Goal: Task Accomplishment & Management: Complete application form

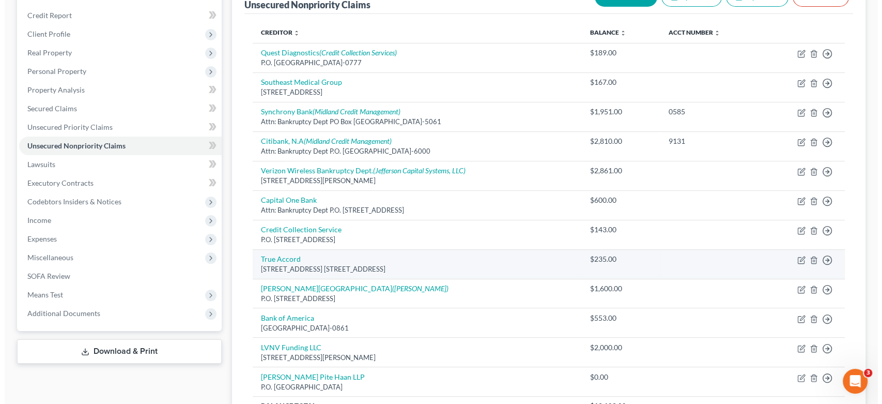
scroll to position [136, 0]
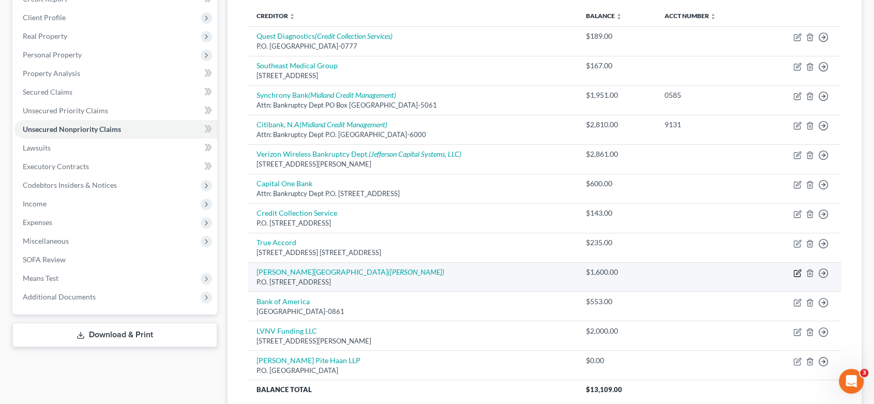
click at [797, 272] on icon "button" at bounding box center [797, 273] width 8 height 8
select select "10"
select select "9"
select select "0"
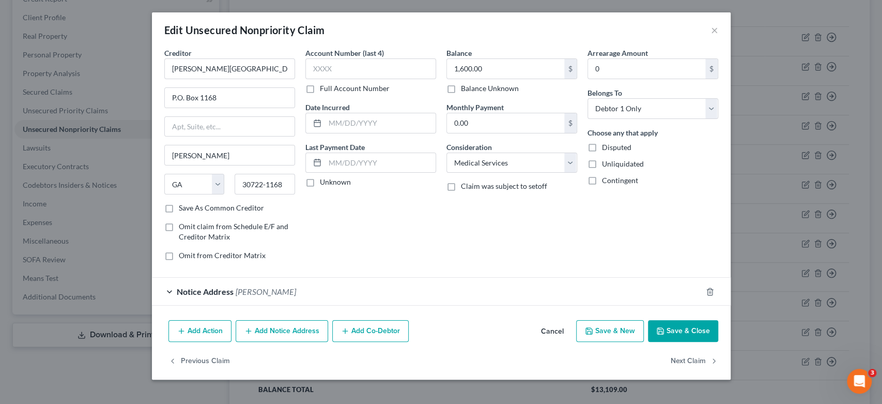
click at [286, 327] on button "Add Notice Address" at bounding box center [282, 331] width 93 height 22
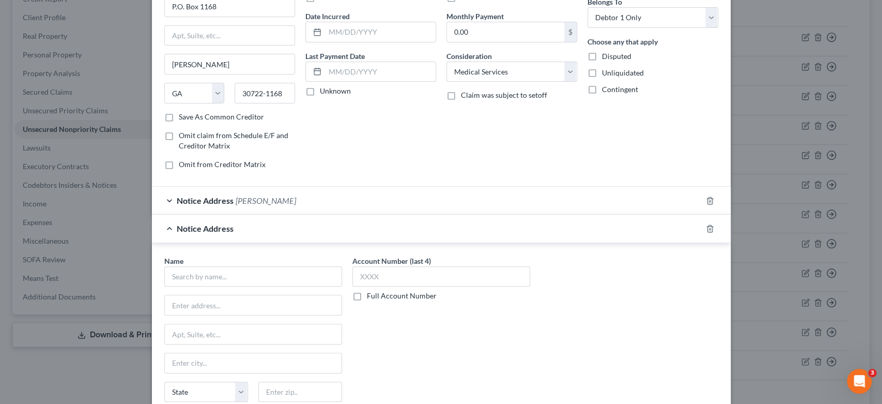
scroll to position [115, 0]
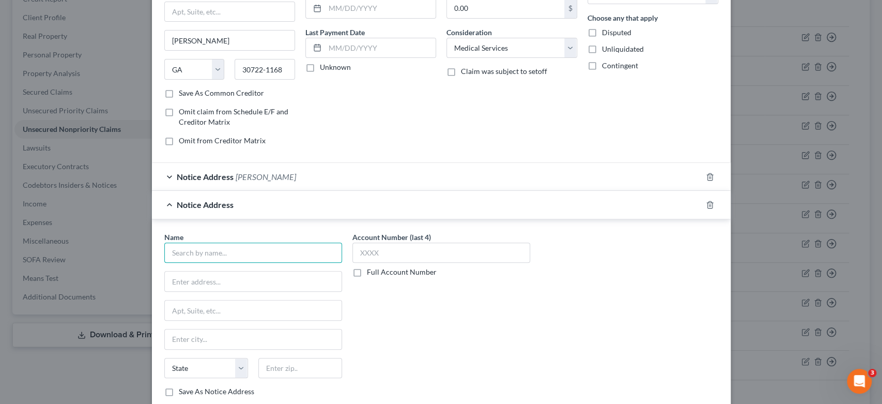
drag, startPoint x: 209, startPoint y: 254, endPoint x: 211, endPoint y: 246, distance: 8.4
click at [211, 249] on input "text" at bounding box center [253, 252] width 178 height 21
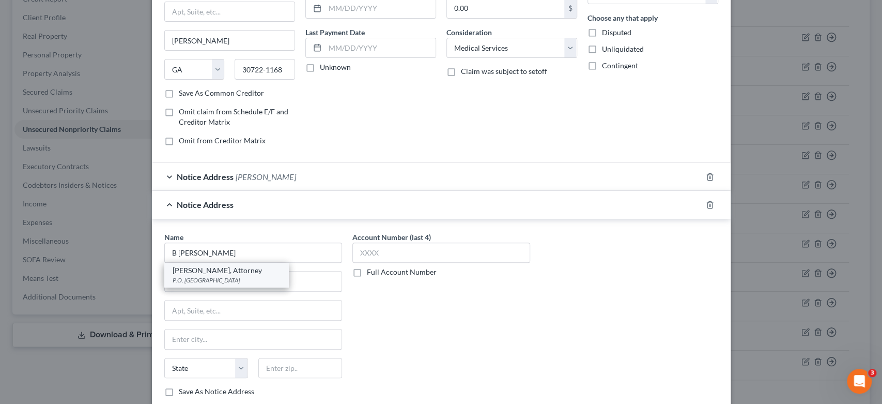
click at [226, 276] on div "P.O. [GEOGRAPHIC_DATA]" at bounding box center [227, 280] width 108 height 9
type input "[PERSON_NAME], Attorney"
type input "P.O. Box 545"
type input "[GEOGRAPHIC_DATA]"
select select "44"
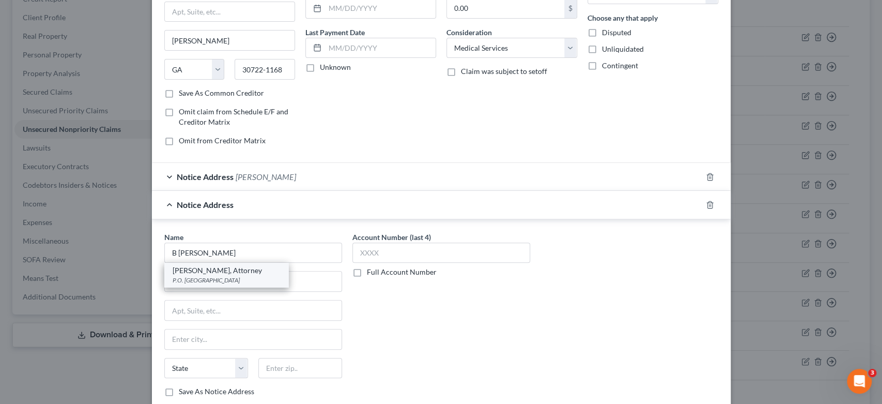
type input "37364"
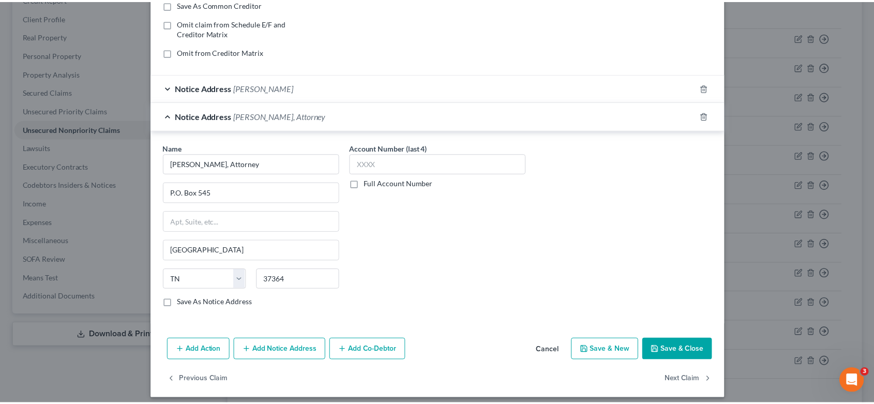
scroll to position [209, 0]
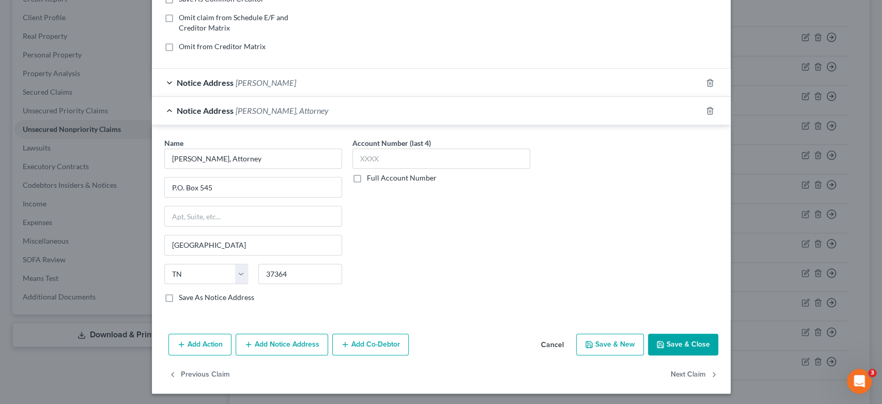
click at [678, 341] on button "Save & Close" at bounding box center [683, 344] width 70 height 22
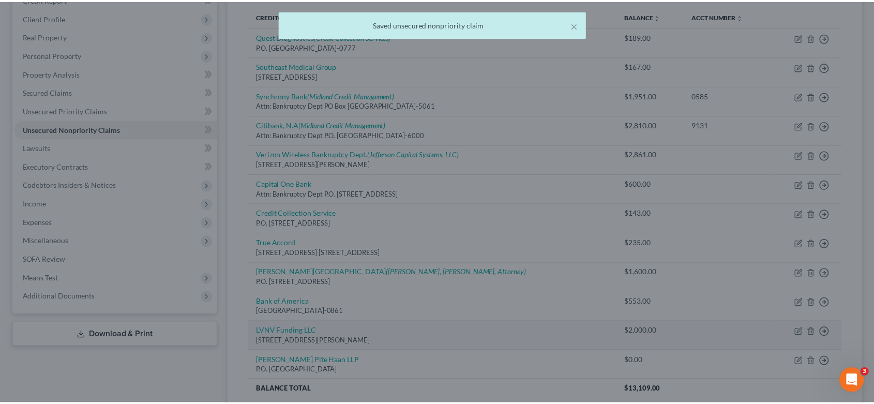
scroll to position [0, 0]
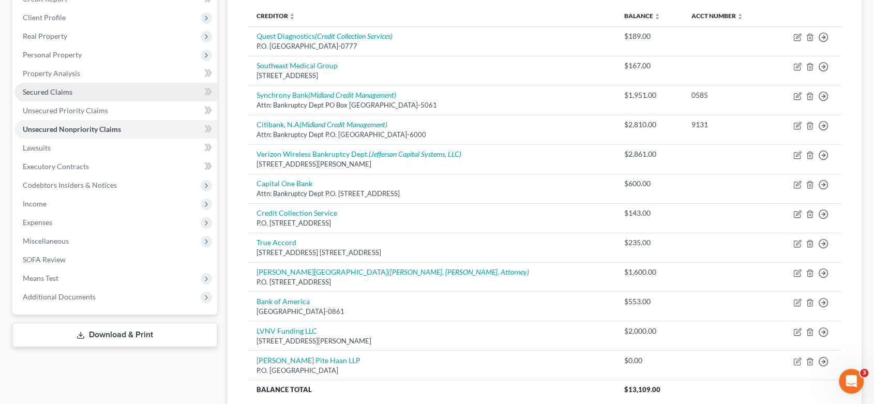
click at [77, 90] on link "Secured Claims" at bounding box center [115, 92] width 203 height 19
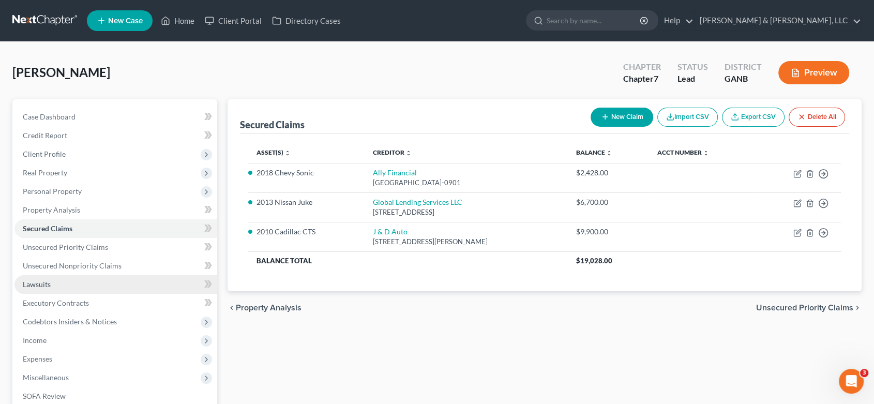
drag, startPoint x: 50, startPoint y: 285, endPoint x: 126, endPoint y: 274, distance: 76.7
click at [50, 284] on link "Lawsuits" at bounding box center [115, 284] width 203 height 19
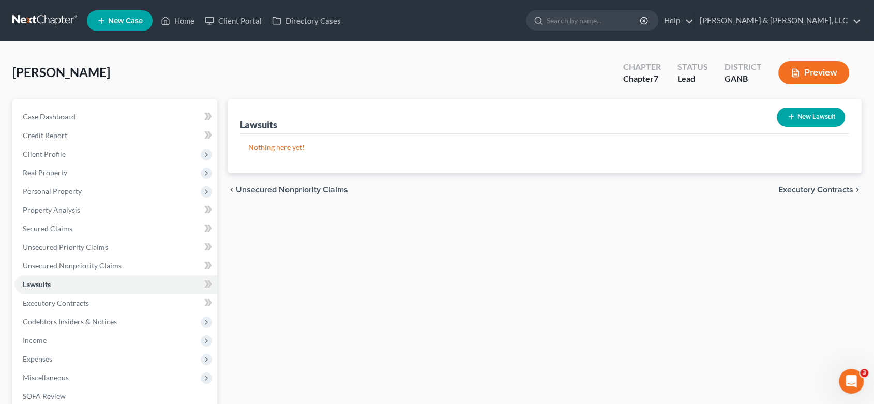
click at [817, 115] on button "New Lawsuit" at bounding box center [810, 117] width 68 height 19
select select "0"
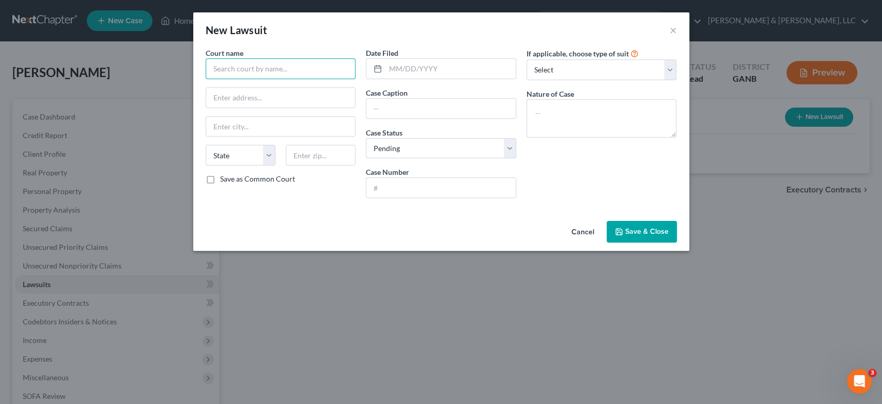
drag, startPoint x: 250, startPoint y: 76, endPoint x: 265, endPoint y: 71, distance: 15.4
click at [251, 75] on input "text" at bounding box center [281, 68] width 150 height 21
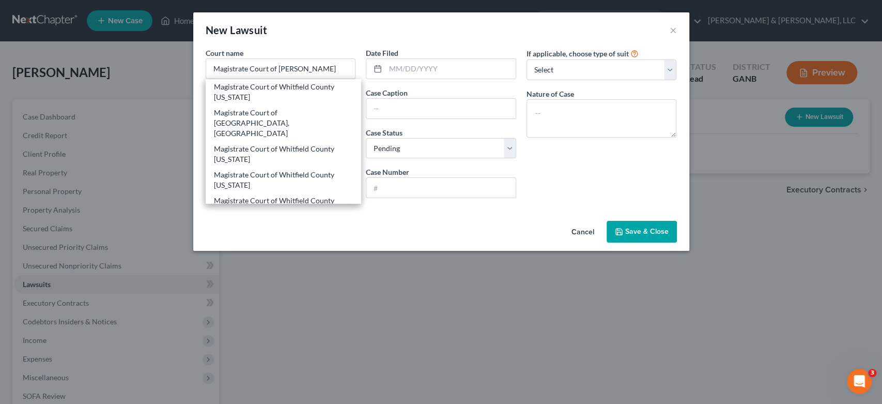
click at [277, 95] on div "Magistrate Court of Whitfield County [US_STATE]" at bounding box center [283, 92] width 139 height 21
type input "Magistrate Court of Whitfield County [US_STATE]"
type input "[STREET_ADDRESS][PERSON_NAME]"
type input "[PERSON_NAME]"
select select "10"
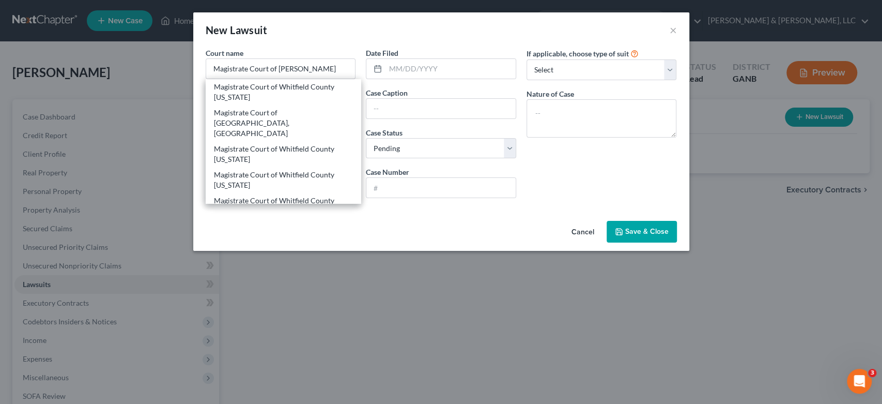
type input "30720"
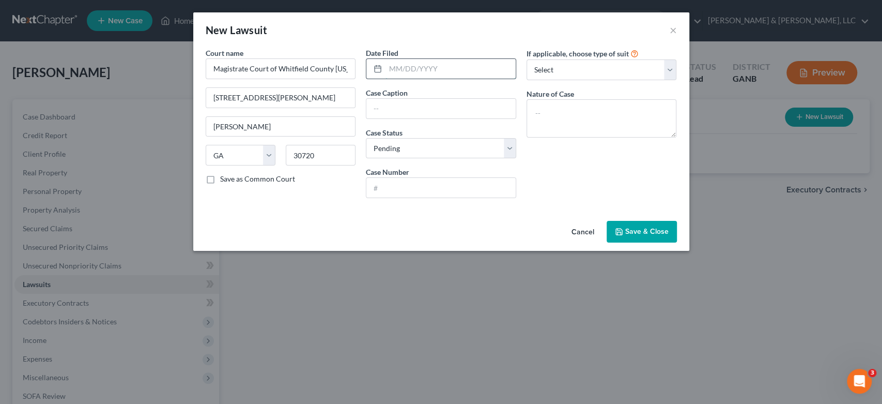
click at [450, 69] on input "text" at bounding box center [451, 69] width 130 height 20
type input "[DATE]"
type input "[PERSON_NAME] Medical Center Inc vs [PERSON_NAME]"
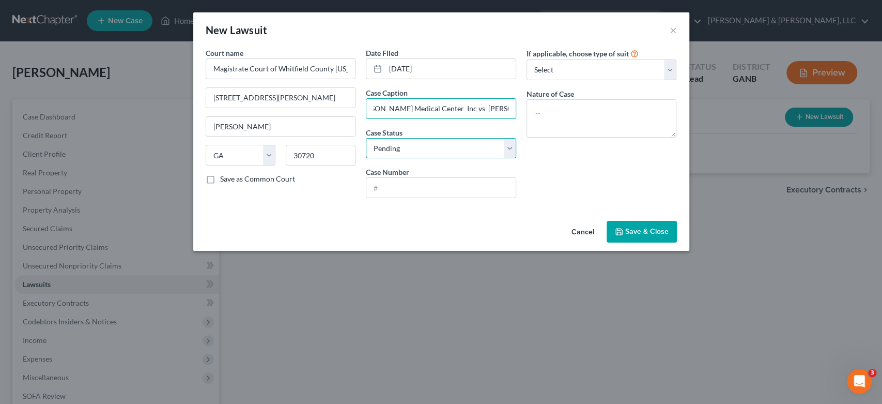
scroll to position [0, 0]
click at [439, 147] on select "Select Pending On Appeal Concluded" at bounding box center [441, 148] width 150 height 21
click at [366, 138] on select "Select Pending On Appeal Concluded" at bounding box center [441, 148] width 150 height 21
drag, startPoint x: 420, startPoint y: 191, endPoint x: 480, endPoint y: 173, distance: 63.1
click at [420, 190] on input "text" at bounding box center [440, 188] width 149 height 20
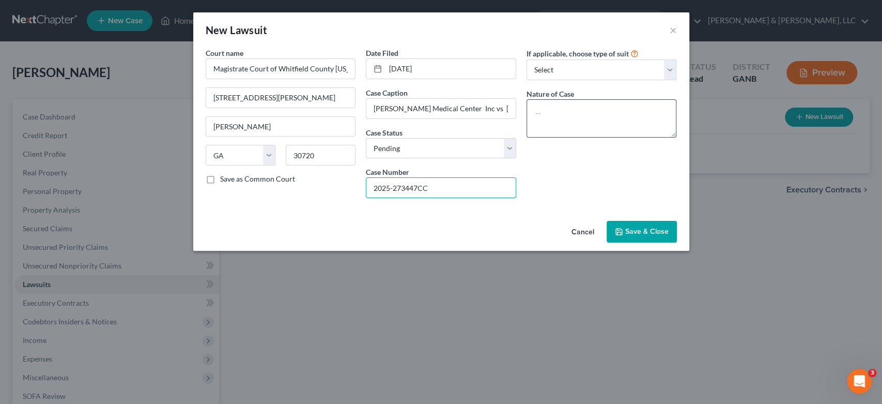
type input "2025-273447CC"
click at [579, 124] on textarea at bounding box center [602, 118] width 150 height 38
type textarea "Collections"
click at [632, 233] on span "Save & Close" at bounding box center [646, 231] width 43 height 9
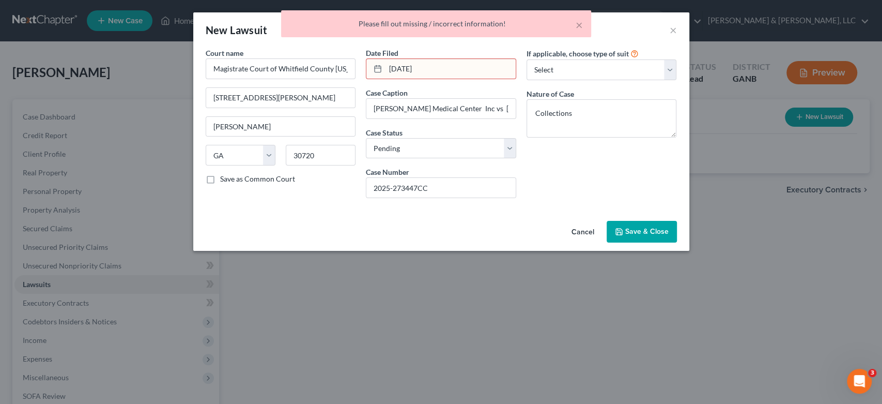
click at [430, 72] on input "[DATE]" at bounding box center [451, 69] width 130 height 20
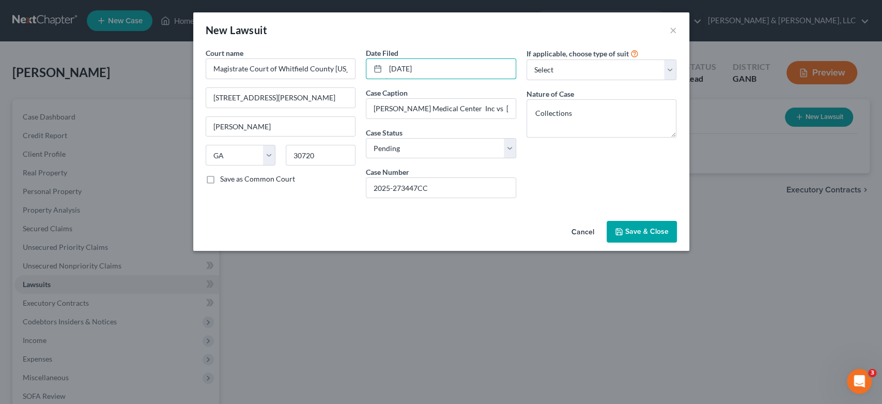
type input "[DATE]"
click at [640, 233] on span "Save & Close" at bounding box center [646, 231] width 43 height 9
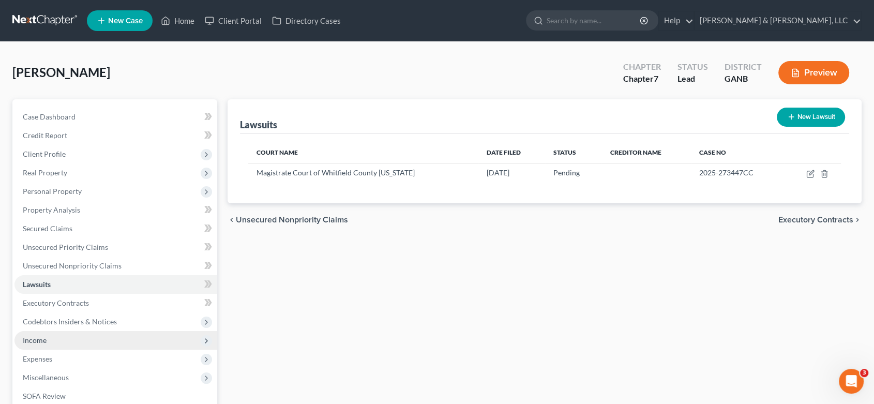
click at [55, 339] on span "Income" at bounding box center [115, 340] width 203 height 19
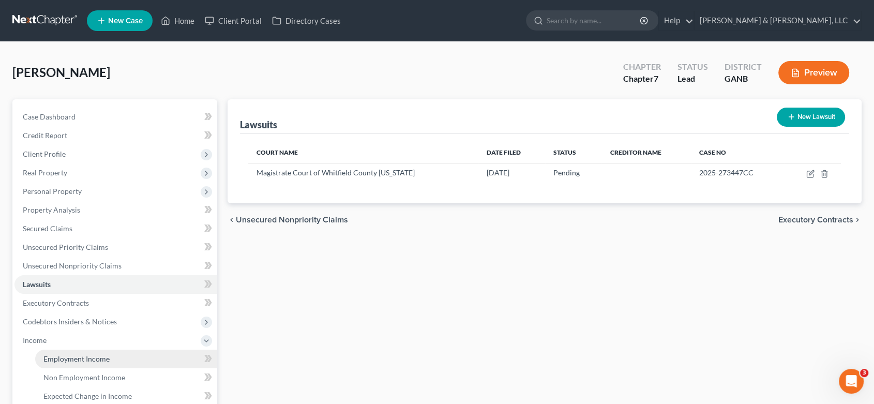
click at [86, 353] on link "Employment Income" at bounding box center [126, 358] width 182 height 19
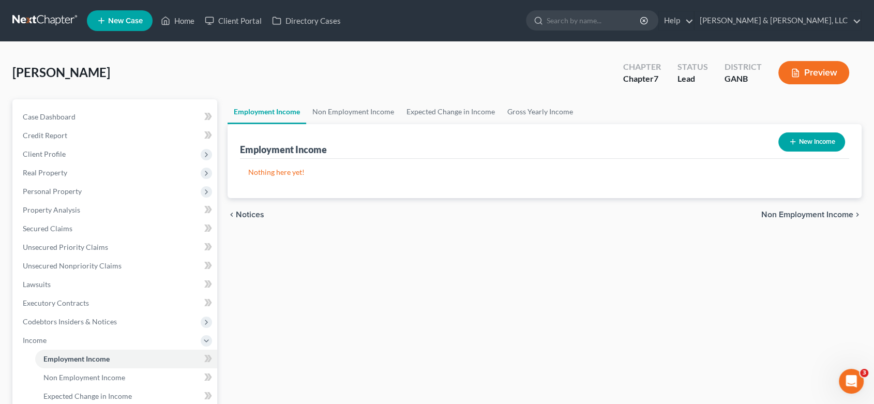
click at [809, 137] on button "New Income" at bounding box center [811, 141] width 67 height 19
select select "0"
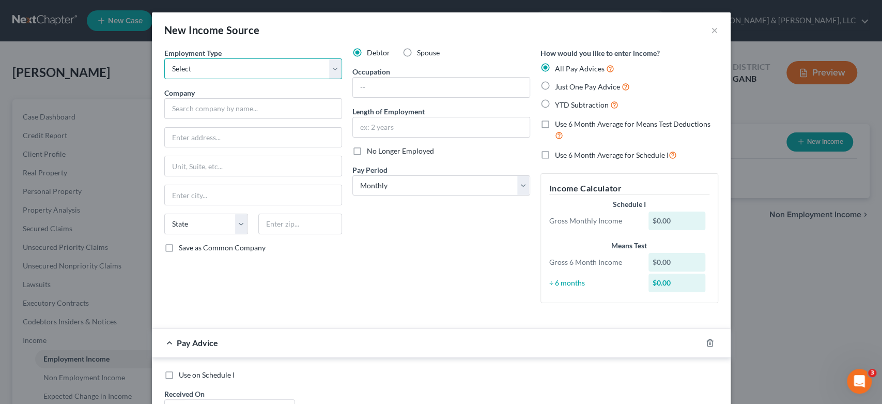
click at [334, 67] on select "Select Full or [DEMOGRAPHIC_DATA] Employment Self Employment" at bounding box center [253, 68] width 178 height 21
select select "0"
click at [164, 58] on select "Select Full or [DEMOGRAPHIC_DATA] Employment Self Employment" at bounding box center [253, 68] width 178 height 21
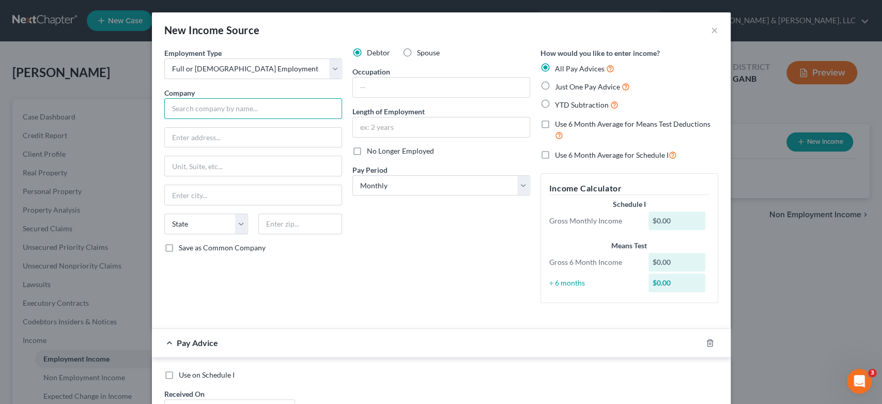
click at [194, 108] on input "text" at bounding box center [253, 108] width 178 height 21
type input "[PERSON_NAME] Foods of Chattanooga LLC"
type input "1826 [GEOGRAPHIC_DATA]"
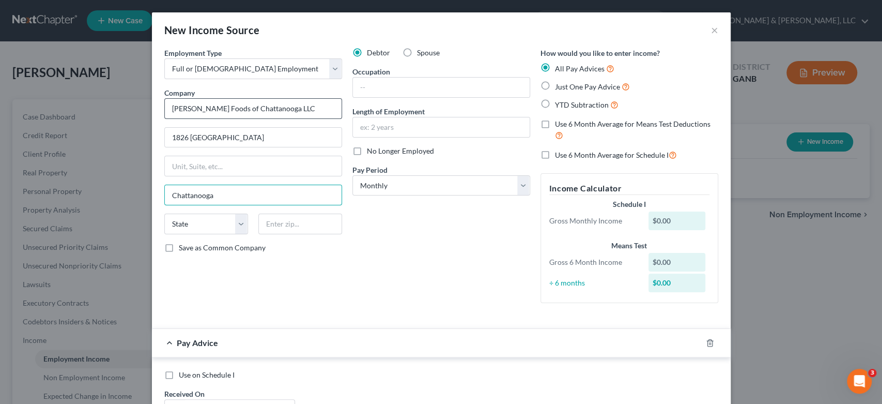
type input "Chattanooga"
select select "44"
type input "37408"
click at [179, 246] on label "Save as Common Company" at bounding box center [222, 247] width 87 height 10
click at [183, 246] on input "Save as Common Company" at bounding box center [186, 245] width 7 height 7
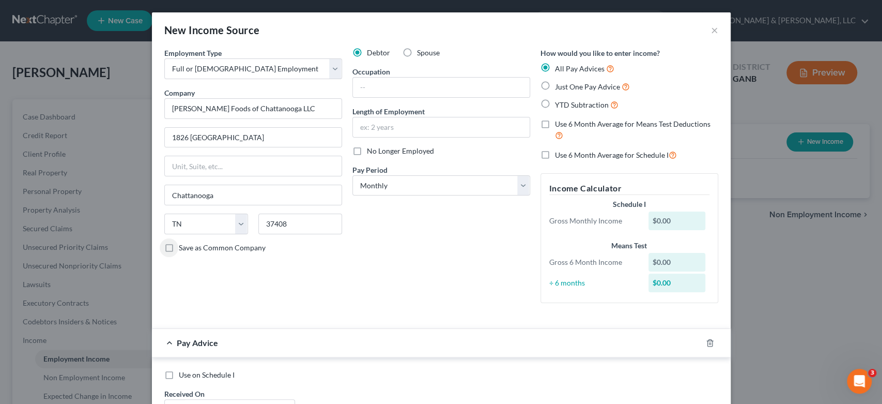
checkbox input "true"
click at [385, 90] on input "text" at bounding box center [441, 88] width 177 height 20
type input "Refrigeration"
click at [400, 129] on input "text" at bounding box center [441, 127] width 177 height 20
type input "5 Years"
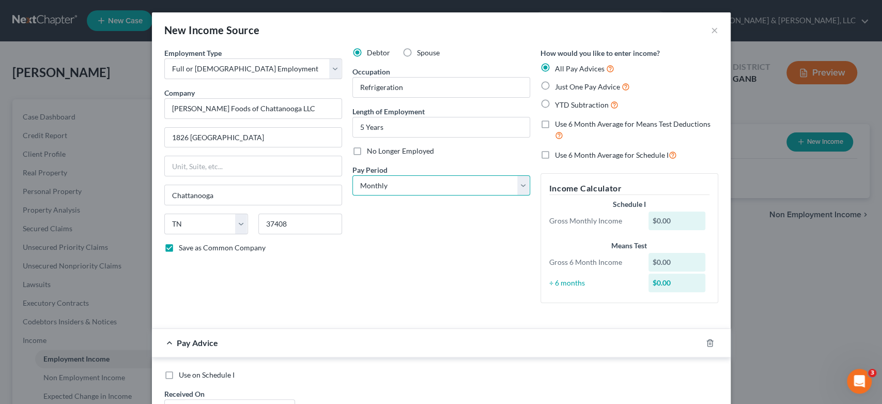
drag, startPoint x: 518, startPoint y: 185, endPoint x: 490, endPoint y: 188, distance: 29.1
click at [518, 184] on select "Select Monthly Twice Monthly Every Other Week Weekly" at bounding box center [442, 185] width 178 height 21
select select "3"
click at [353, 175] on select "Select Monthly Twice Monthly Every Other Week Weekly" at bounding box center [442, 185] width 178 height 21
click at [555, 85] on label "Just One Pay Advice" at bounding box center [592, 87] width 75 height 12
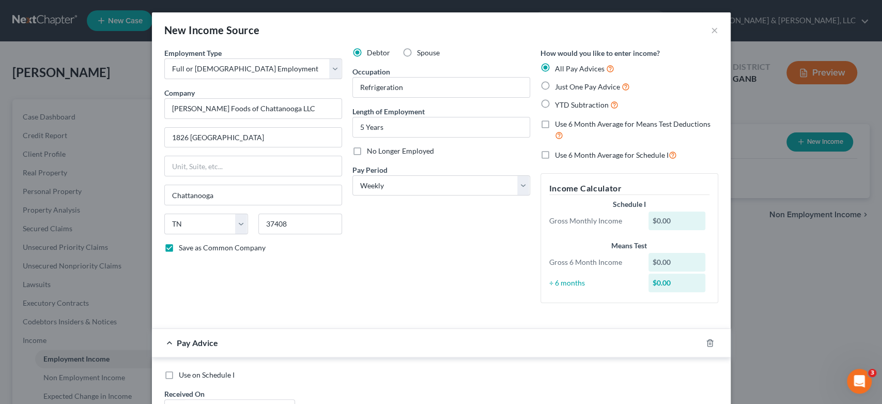
click at [559, 85] on input "Just One Pay Advice" at bounding box center [562, 84] width 7 height 7
radio input "true"
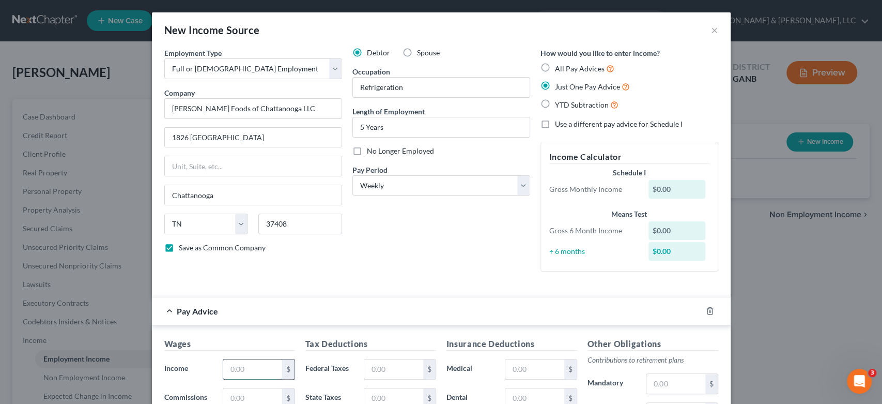
click at [244, 368] on input "text" at bounding box center [252, 369] width 58 height 20
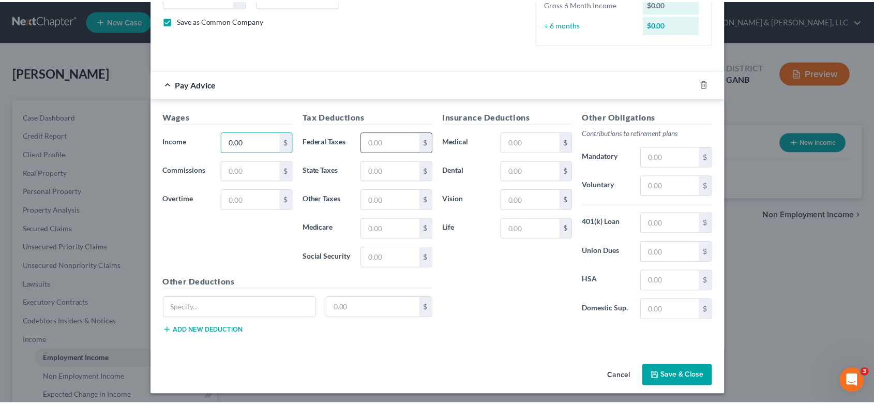
scroll to position [229, 0]
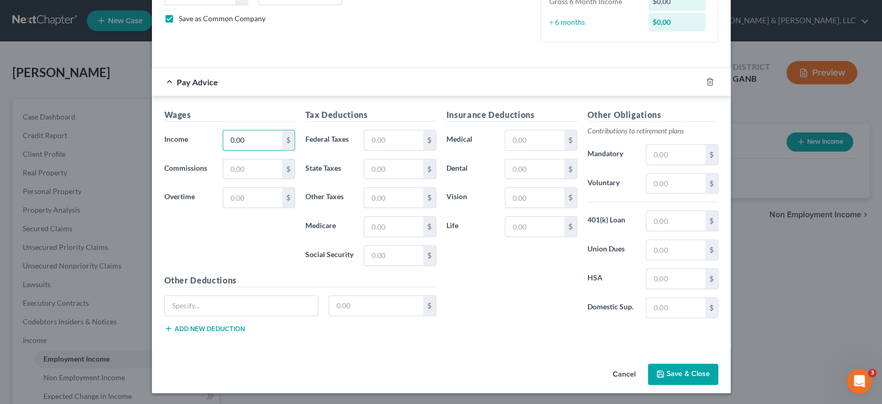
type input "0.00"
click at [678, 373] on button "Save & Close" at bounding box center [683, 374] width 70 height 22
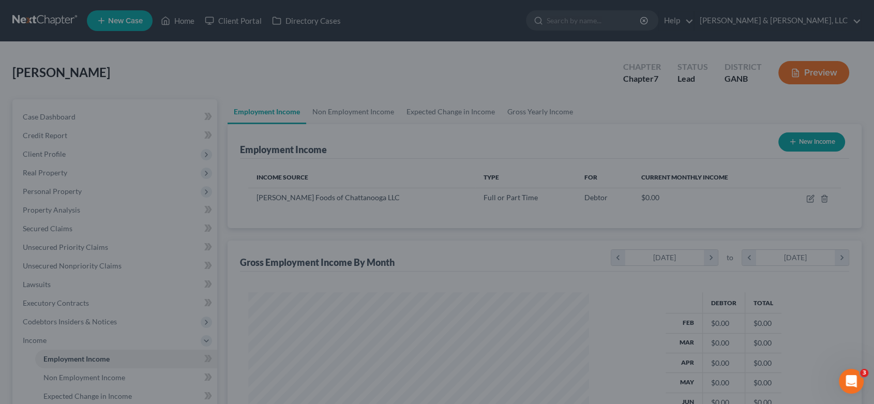
scroll to position [185, 357]
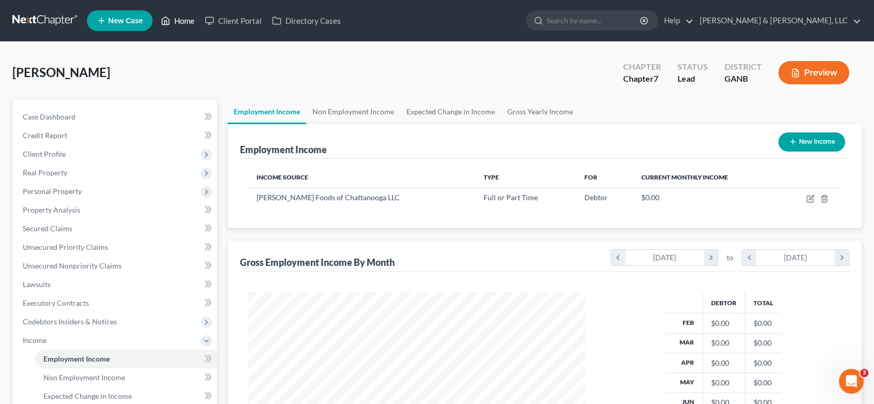
click at [190, 19] on link "Home" at bounding box center [178, 20] width 44 height 19
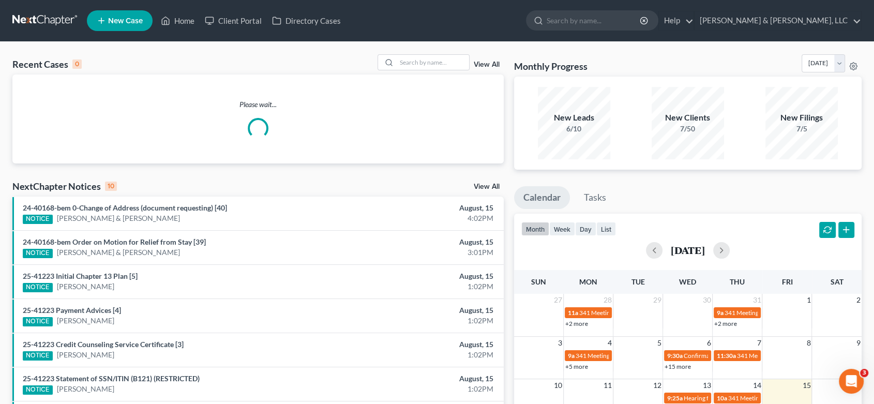
click at [118, 22] on span "New Case" at bounding box center [125, 21] width 35 height 8
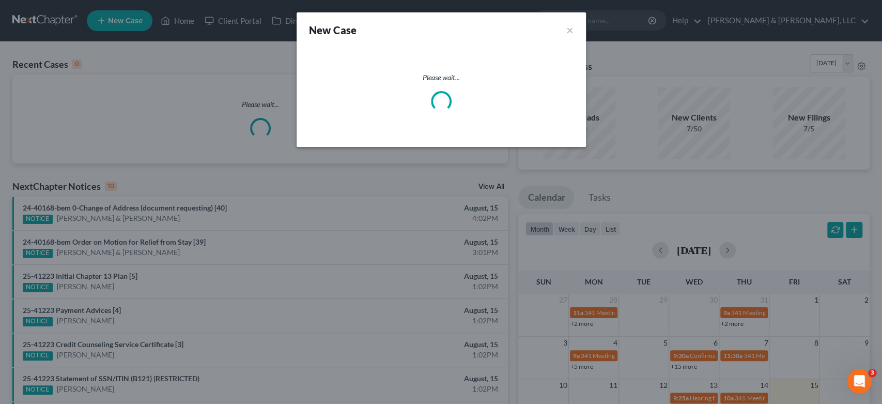
select select "19"
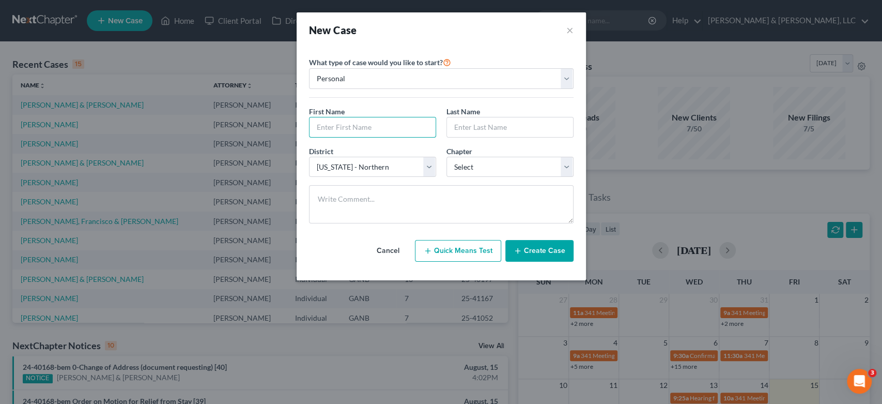
drag, startPoint x: 358, startPoint y: 131, endPoint x: 393, endPoint y: 111, distance: 40.8
click at [364, 127] on input "text" at bounding box center [373, 127] width 126 height 20
type input "[PERSON_NAME]"
click at [565, 165] on select "Select 7 11 12 13" at bounding box center [510, 167] width 127 height 21
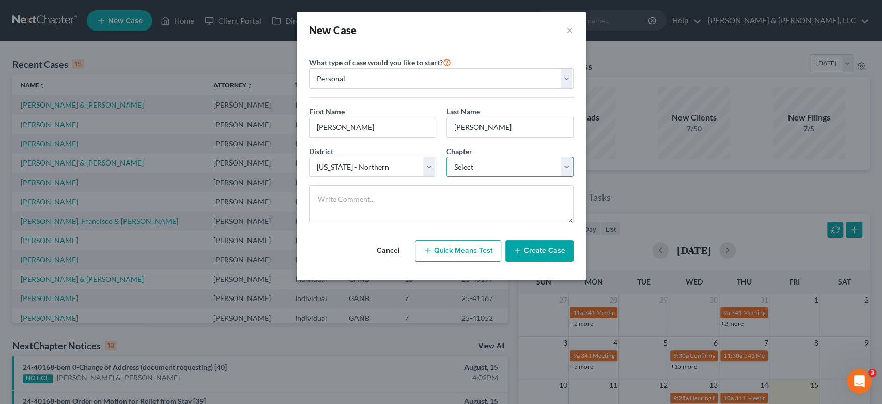
select select "0"
click at [447, 157] on select "Select 7 11 12 13" at bounding box center [510, 167] width 127 height 21
click at [526, 247] on button "Create Case" at bounding box center [540, 251] width 68 height 22
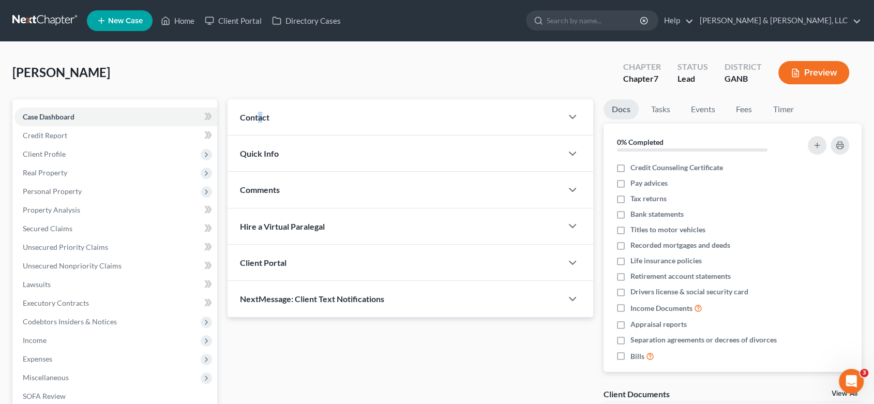
drag, startPoint x: 258, startPoint y: 115, endPoint x: 343, endPoint y: 148, distance: 91.5
click at [261, 118] on span "Contact" at bounding box center [254, 117] width 29 height 10
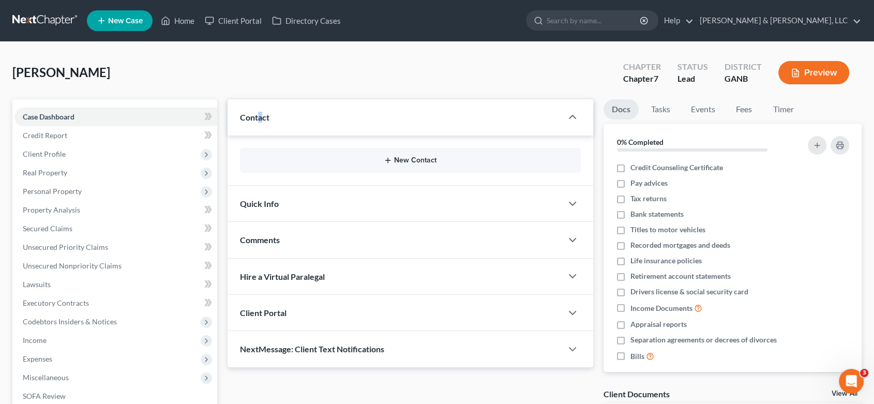
click at [408, 162] on button "New Contact" at bounding box center [410, 160] width 324 height 8
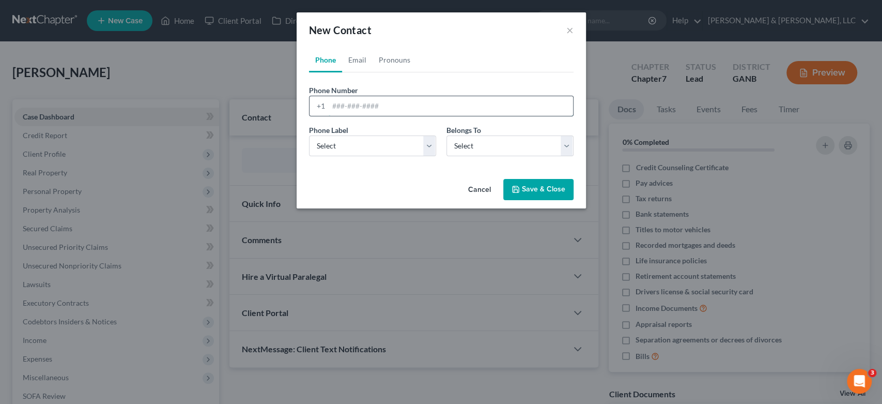
click at [340, 105] on input "tel" at bounding box center [451, 106] width 244 height 20
type input "[PHONE_NUMBER]"
drag, startPoint x: 343, startPoint y: 146, endPoint x: 354, endPoint y: 155, distance: 13.6
click at [343, 146] on select "Select Mobile Home Work Other" at bounding box center [372, 145] width 127 height 21
select select "0"
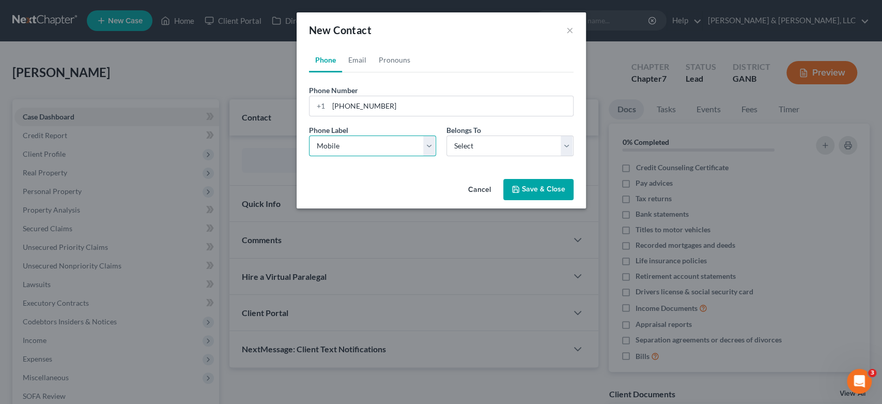
click at [309, 135] on select "Select Mobile Home Work Other" at bounding box center [372, 145] width 127 height 21
drag, startPoint x: 523, startPoint y: 147, endPoint x: 558, endPoint y: 154, distance: 36.3
click at [523, 146] on select "Select Client Other" at bounding box center [510, 145] width 127 height 21
select select "0"
click at [447, 135] on select "Select Client Other" at bounding box center [510, 145] width 127 height 21
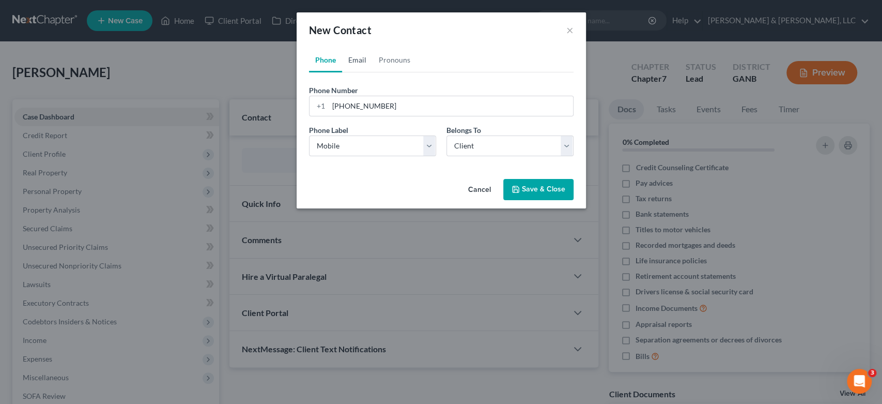
click at [351, 58] on link "Email" at bounding box center [357, 60] width 30 height 25
drag, startPoint x: 335, startPoint y: 104, endPoint x: 446, endPoint y: 98, distance: 111.3
click at [339, 104] on input "email" at bounding box center [451, 106] width 244 height 20
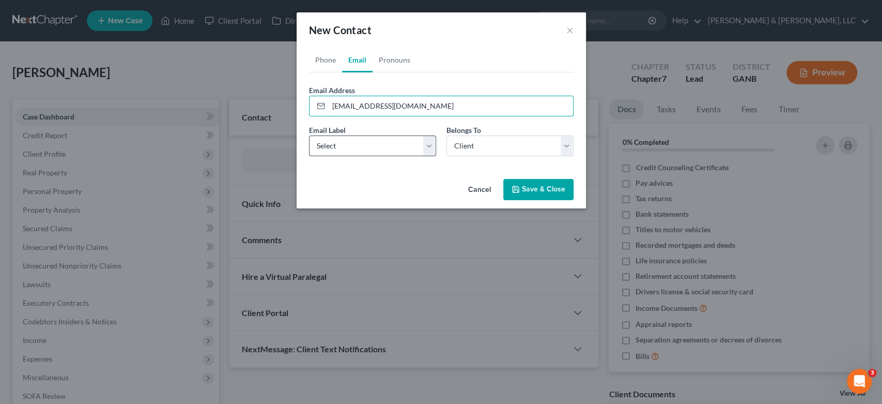
type input "[EMAIL_ADDRESS][DOMAIN_NAME]"
click at [339, 143] on select "Select Home Work Other" at bounding box center [372, 145] width 127 height 21
select select "0"
click at [309, 135] on select "Select Home Work Other" at bounding box center [372, 145] width 127 height 21
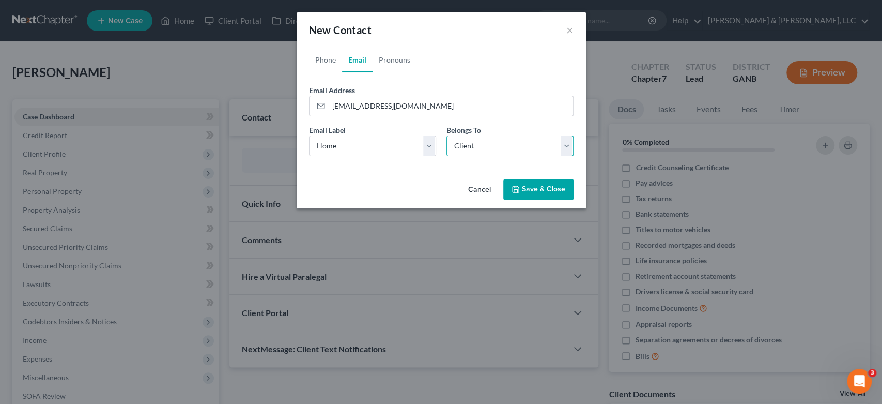
click at [564, 144] on select "Select Client Other" at bounding box center [510, 145] width 127 height 21
click at [447, 135] on select "Select Client Other" at bounding box center [510, 145] width 127 height 21
click at [539, 187] on button "Save & Close" at bounding box center [538, 190] width 70 height 22
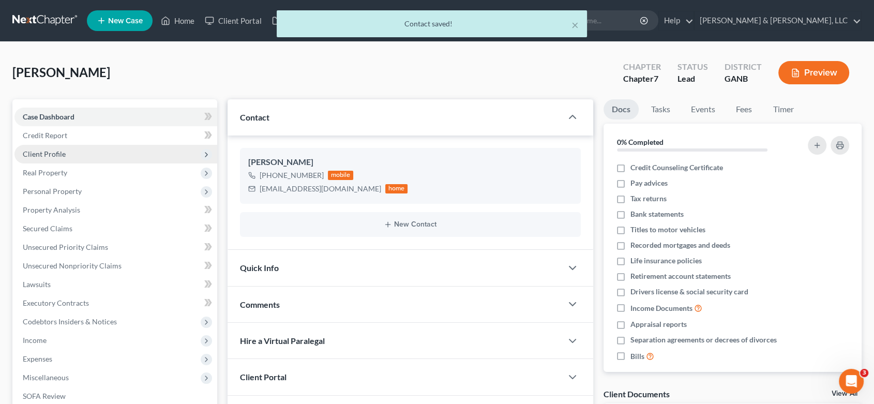
click at [55, 151] on span "Client Profile" at bounding box center [44, 153] width 43 height 9
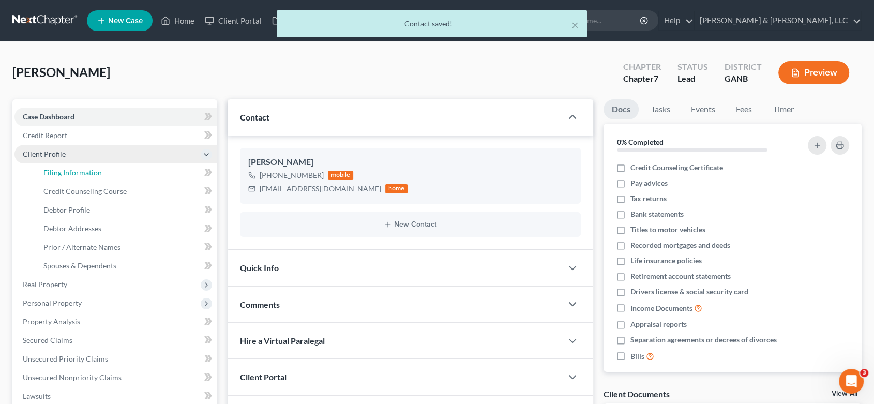
click at [84, 169] on span "Filing Information" at bounding box center [72, 172] width 58 height 9
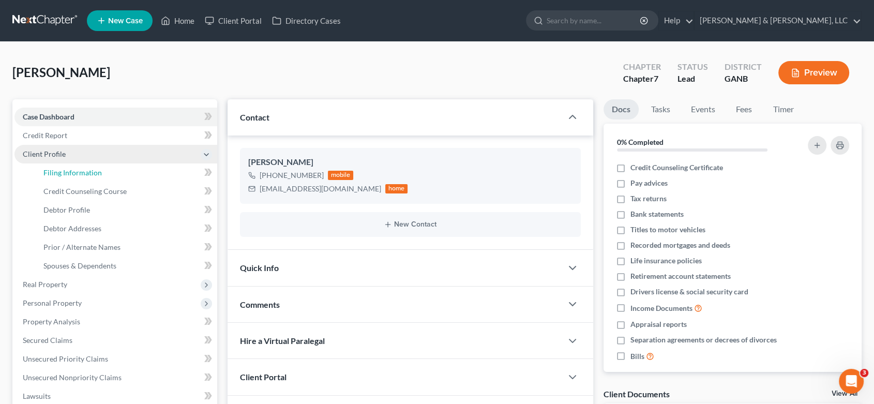
select select "1"
select select "0"
select select "19"
select select "10"
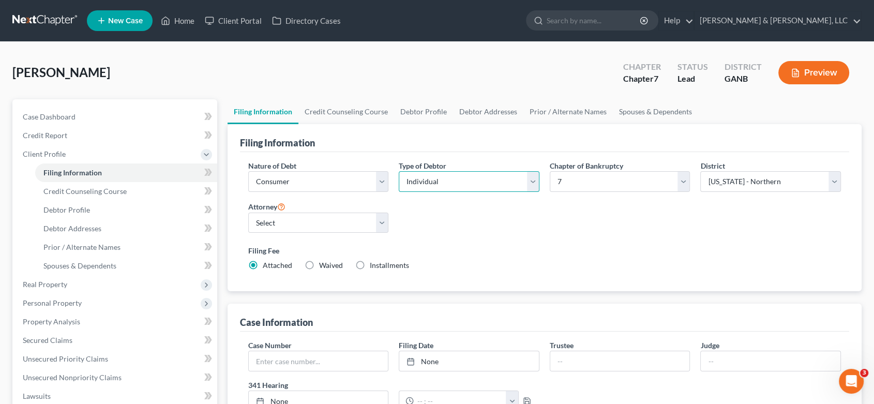
click at [456, 182] on select "Select Individual Joint" at bounding box center [469, 181] width 141 height 21
click at [304, 225] on select "Select [PERSON_NAME] - GANB [PERSON_NAME] - GANB" at bounding box center [318, 222] width 141 height 21
select select "1"
click at [248, 212] on select "Select [PERSON_NAME] - GANB [PERSON_NAME] - GANB" at bounding box center [318, 222] width 141 height 21
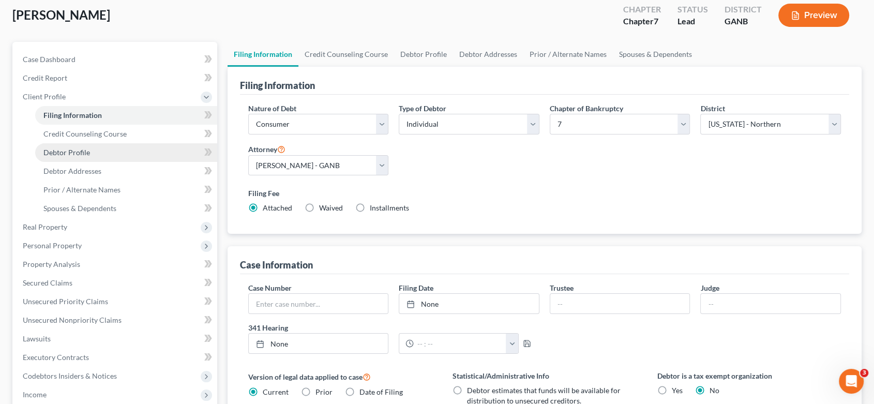
click at [70, 149] on span "Debtor Profile" at bounding box center [66, 152] width 47 height 9
select select "0"
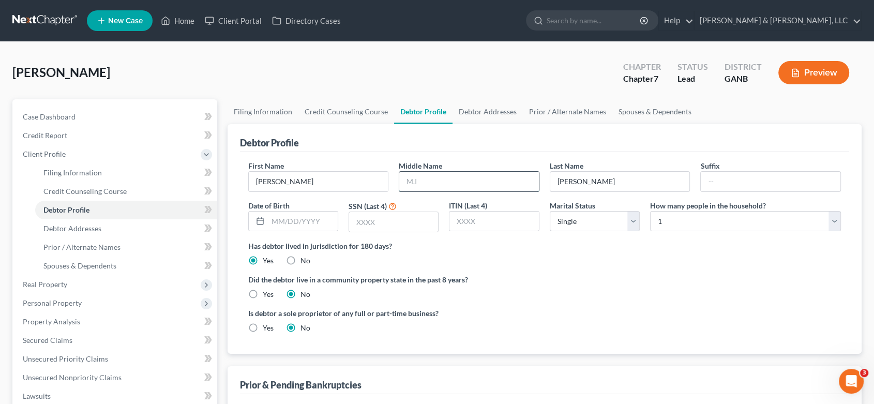
click at [426, 184] on input "text" at bounding box center [469, 182] width 140 height 20
type input "[PERSON_NAME]"
type input "[DATE]"
click at [399, 216] on input "text" at bounding box center [393, 222] width 89 height 20
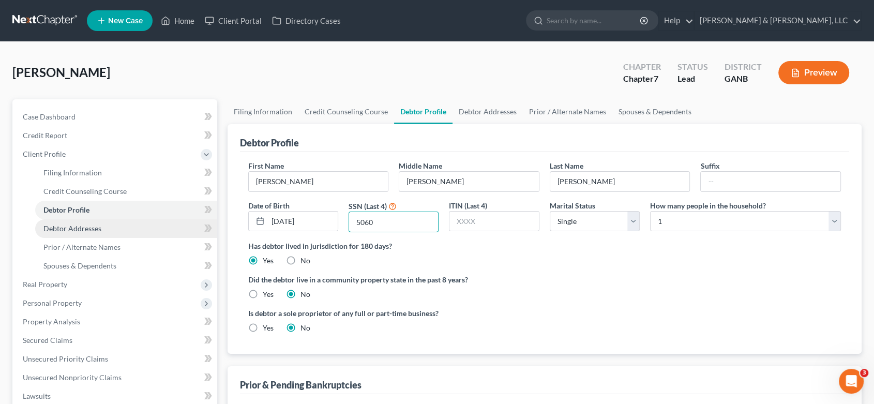
type input "5060"
click at [75, 224] on span "Debtor Addresses" at bounding box center [72, 228] width 58 height 9
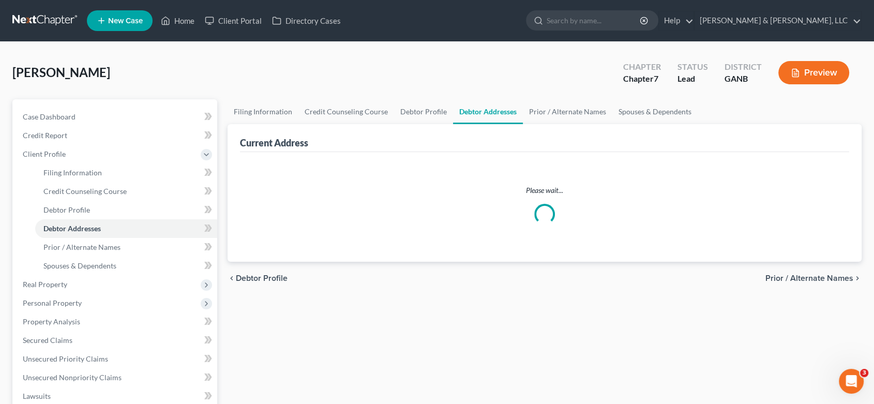
select select "0"
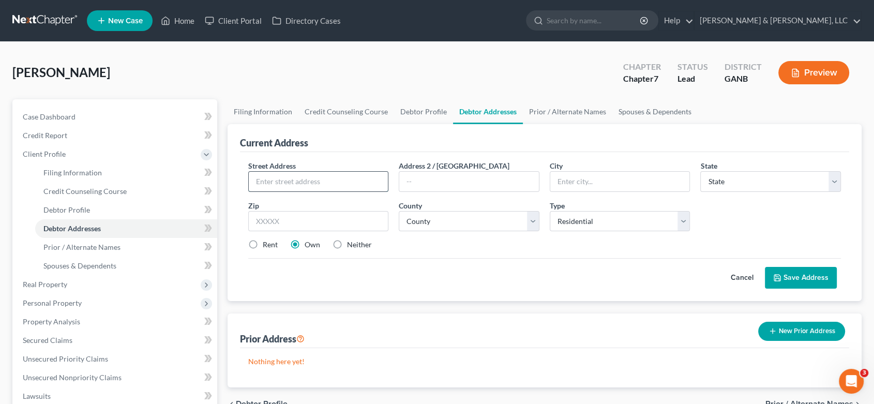
click at [289, 174] on input "text" at bounding box center [319, 182] width 140 height 20
click at [302, 180] on input "126 CollingtonCircle" at bounding box center [319, 182] width 140 height 20
click at [304, 179] on input "126 CollingtonCircle" at bounding box center [319, 182] width 140 height 20
type input "[STREET_ADDRESS]"
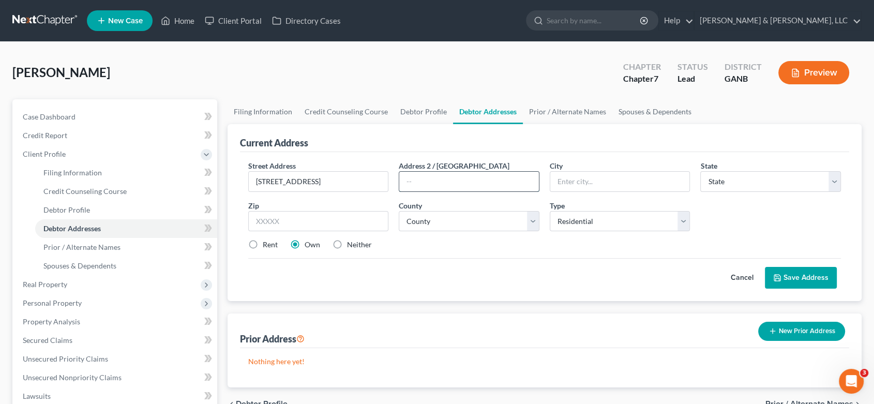
click at [447, 181] on input "text" at bounding box center [469, 182] width 140 height 20
click at [580, 185] on input "text" at bounding box center [620, 182] width 140 height 20
type input "[PERSON_NAME]"
click at [729, 186] on select "State [US_STATE] AK AR AZ CA CO CT DE DC [GEOGRAPHIC_DATA] [GEOGRAPHIC_DATA] GU…" at bounding box center [770, 181] width 141 height 21
select select "10"
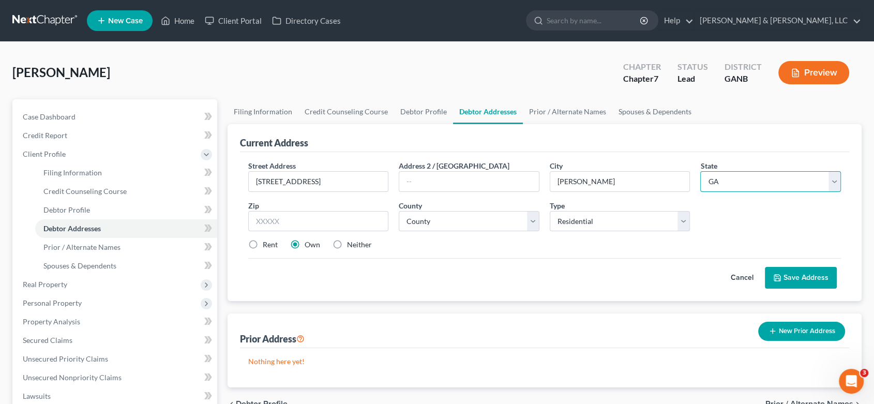
click at [700, 171] on select "State [US_STATE] AK AR AZ CA CO CT DE DC [GEOGRAPHIC_DATA] [GEOGRAPHIC_DATA] GU…" at bounding box center [770, 181] width 141 height 21
drag, startPoint x: 281, startPoint y: 219, endPoint x: 323, endPoint y: 203, distance: 45.5
click at [281, 218] on input "text" at bounding box center [318, 221] width 141 height 21
type input "30721"
click at [487, 222] on select "County [GEOGRAPHIC_DATA] [GEOGRAPHIC_DATA] [GEOGRAPHIC_DATA] [GEOGRAPHIC_DATA] …" at bounding box center [469, 221] width 141 height 21
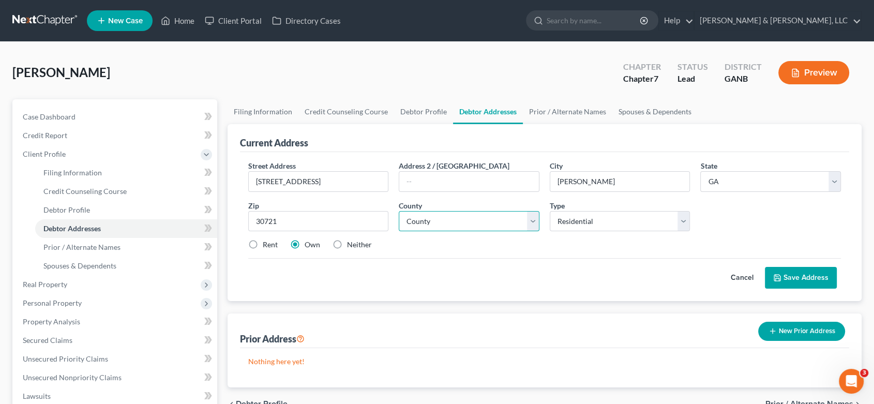
select select "154"
click at [263, 242] on label "Rent" at bounding box center [270, 244] width 15 height 10
click at [267, 242] on input "Rent" at bounding box center [270, 242] width 7 height 7
radio input "true"
click at [799, 276] on button "Save Address" at bounding box center [801, 278] width 72 height 22
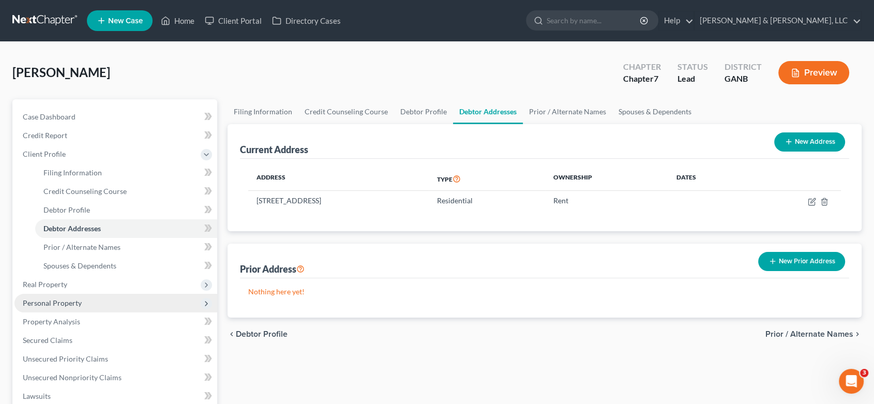
click at [64, 301] on span "Personal Property" at bounding box center [52, 302] width 59 height 9
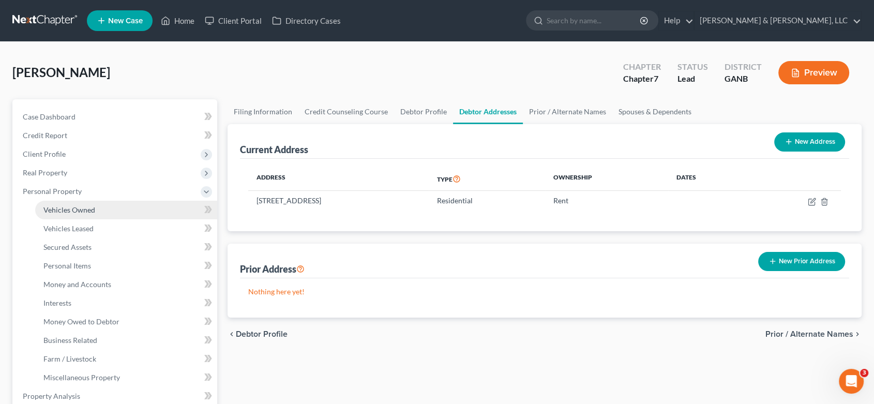
click at [71, 209] on span "Vehicles Owned" at bounding box center [69, 209] width 52 height 9
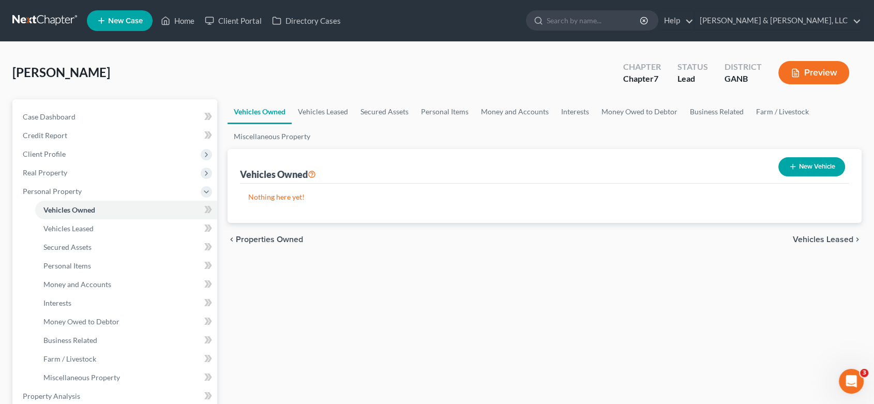
click at [815, 165] on button "New Vehicle" at bounding box center [811, 166] width 67 height 19
select select "0"
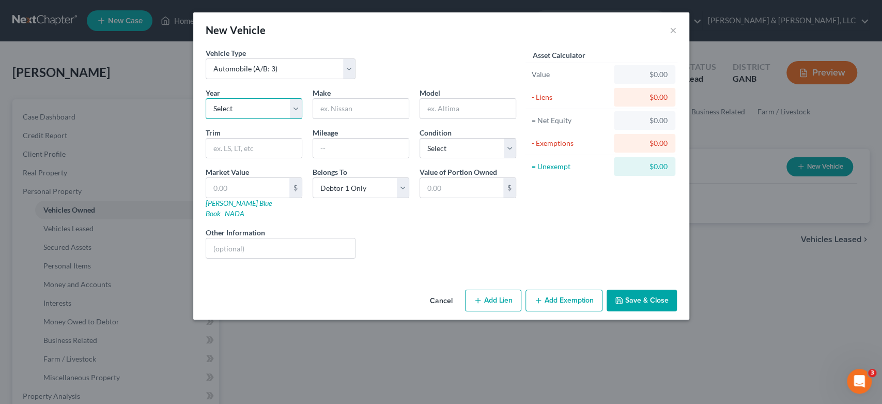
click at [294, 109] on select "Select 2026 2025 2024 2023 2022 2021 2020 2019 2018 2017 2016 2015 2014 2013 20…" at bounding box center [254, 108] width 97 height 21
select select "10"
click at [206, 98] on select "Select 2026 2025 2024 2023 2022 2021 2020 2019 2018 2017 2016 2015 2014 2013 20…" at bounding box center [254, 108] width 97 height 21
drag, startPoint x: 340, startPoint y: 103, endPoint x: 343, endPoint y: 109, distance: 6.5
click at [340, 104] on input "text" at bounding box center [361, 109] width 96 height 20
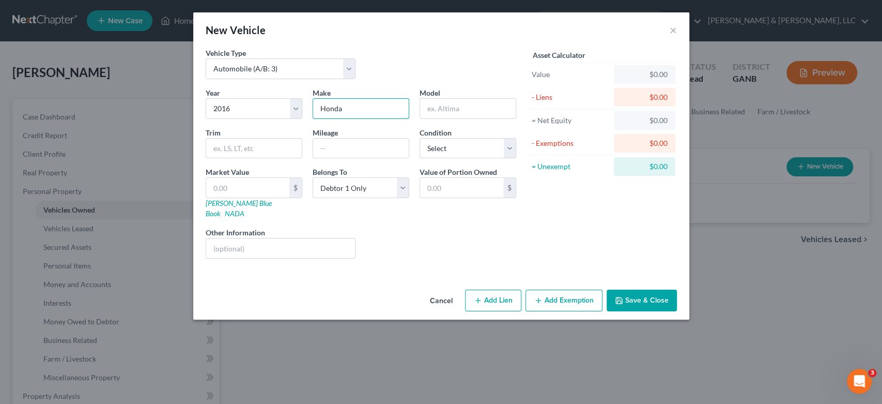
type input "Honda"
type input "CRV"
drag, startPoint x: 457, startPoint y: 108, endPoint x: 360, endPoint y: 108, distance: 96.7
click at [360, 108] on div "Year Select 2026 2025 2024 2023 2022 2021 2020 2019 2018 2017 2016 2015 2014 20…" at bounding box center [361, 176] width 321 height 179
drag, startPoint x: 343, startPoint y: 111, endPoint x: 287, endPoint y: 113, distance: 56.4
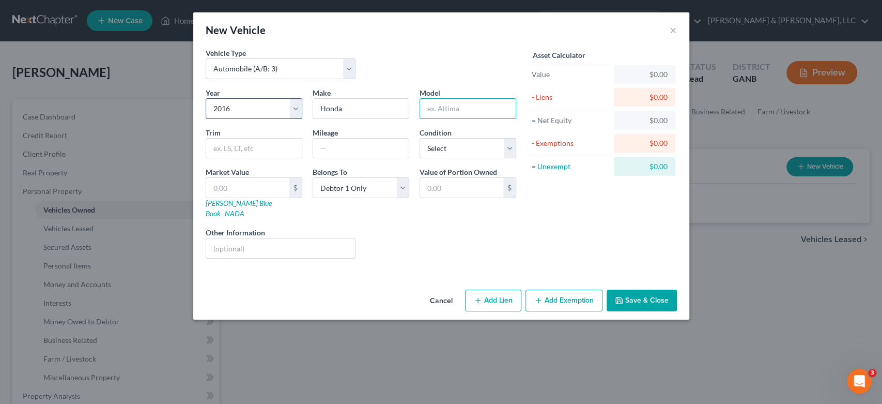
click at [287, 113] on div "Year Select 2026 2025 2024 2023 2022 2021 2020 2019 2018 2017 2016 2015 2014 20…" at bounding box center [361, 176] width 321 height 179
drag, startPoint x: 236, startPoint y: 105, endPoint x: 197, endPoint y: 113, distance: 40.0
click at [197, 113] on div "Vehicle Type Select Automobile (A/B: 3) Truck (A/B: 3) Trailer (A/B: 4) Watercr…" at bounding box center [441, 167] width 496 height 238
drag, startPoint x: 230, startPoint y: 108, endPoint x: 190, endPoint y: 112, distance: 39.5
click at [190, 112] on div "New Vehicle × Vehicle Type Select Automobile (A/B: 3) Truck (A/B: 3) Trailer (A…" at bounding box center [441, 202] width 882 height 404
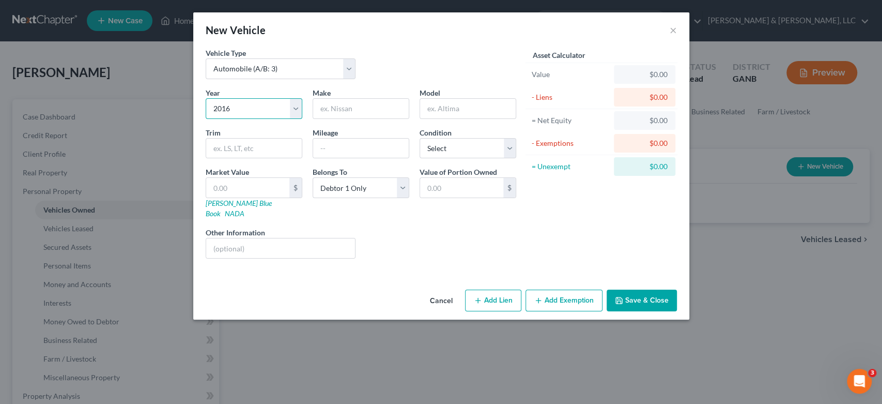
drag, startPoint x: 236, startPoint y: 106, endPoint x: 176, endPoint y: 111, distance: 60.7
click at [176, 111] on div "New Vehicle × Vehicle Type Select Automobile (A/B: 3) Truck (A/B: 3) Trailer (A…" at bounding box center [441, 202] width 882 height 404
click at [235, 110] on select "Select 2026 2025 2024 2023 2022 2021 2020 2019 2018 2017 2016 2015 2014 2013 20…" at bounding box center [254, 108] width 97 height 21
click at [292, 105] on select "Select 2026 2025 2024 2023 2022 2021 2020 2019 2018 2017 2016 2015 2014 2013 20…" at bounding box center [254, 108] width 97 height 21
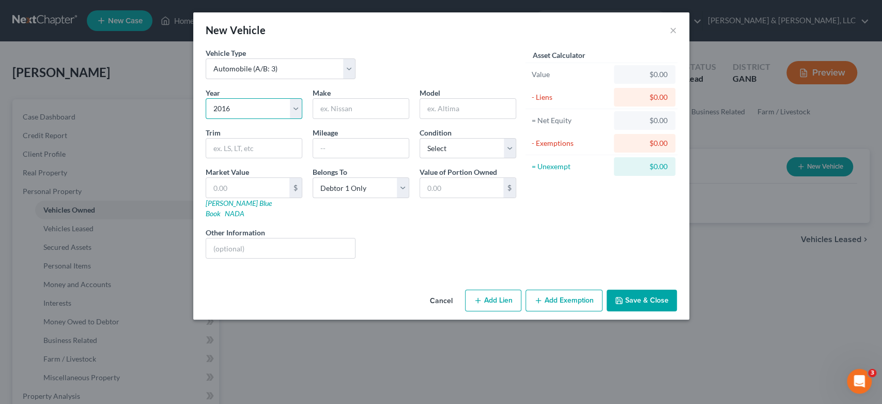
click at [245, 109] on select "Select 2026 2025 2024 2023 2022 2021 2020 2019 2018 2017 2016 2015 2014 2013 20…" at bounding box center [254, 108] width 97 height 21
click at [446, 291] on button "Cancel" at bounding box center [441, 301] width 39 height 21
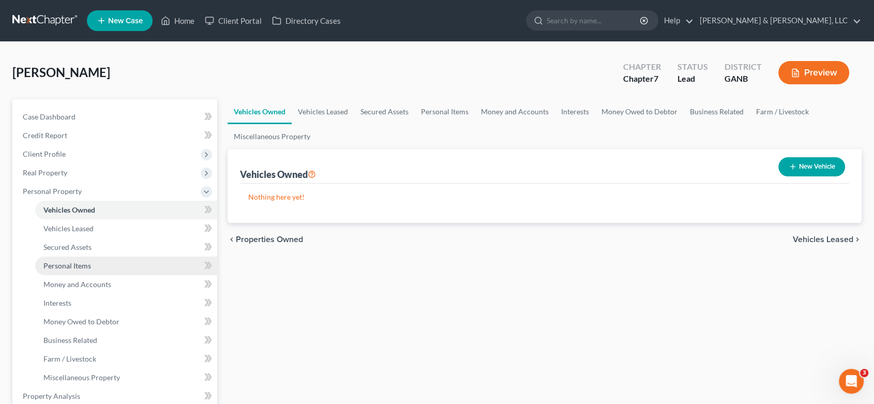
click at [92, 266] on link "Personal Items" at bounding box center [126, 265] width 182 height 19
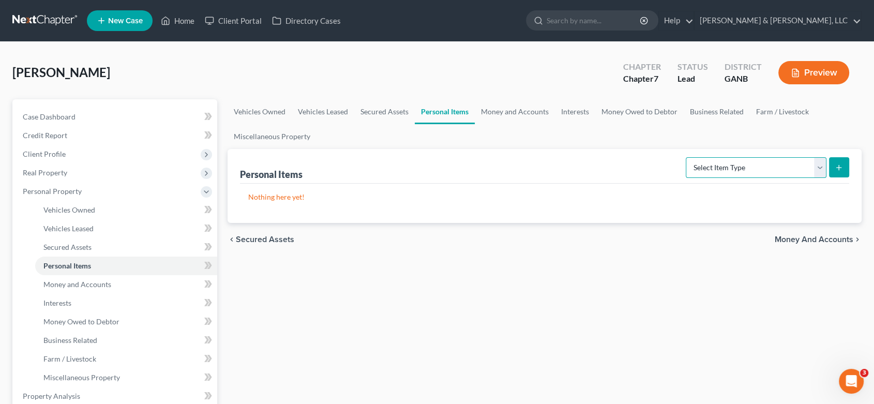
click at [820, 166] on select "Select Item Type Clothing (A/B: 11) Collectibles Of Value (A/B: 8) Electronics …" at bounding box center [755, 167] width 141 height 21
select select "clothing"
click at [687, 157] on select "Select Item Type Clothing (A/B: 11) Collectibles Of Value (A/B: 8) Electronics …" at bounding box center [755, 167] width 141 height 21
click at [837, 163] on icon "submit" at bounding box center [838, 167] width 8 height 8
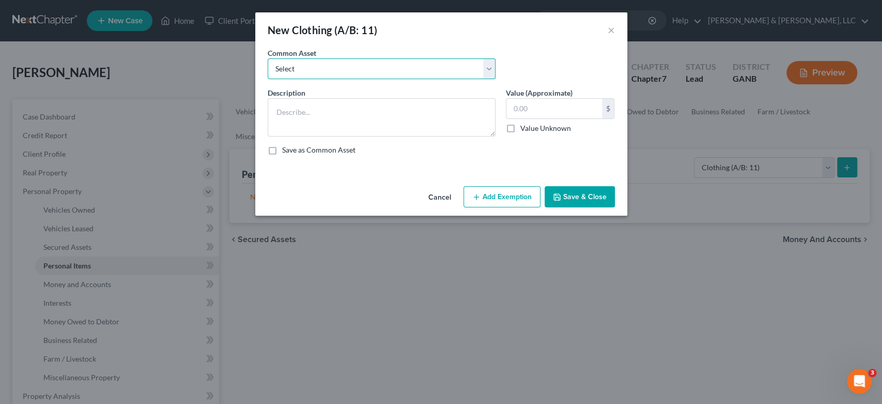
drag, startPoint x: 487, startPoint y: 69, endPoint x: 486, endPoint y: 63, distance: 6.2
click at [487, 69] on select "Select Misc. Clothing & Apparel" at bounding box center [382, 68] width 228 height 21
select select "0"
click at [268, 58] on select "Select Misc. Clothing & Apparel" at bounding box center [382, 68] width 228 height 21
type textarea "Misc. Clothing & Apparel"
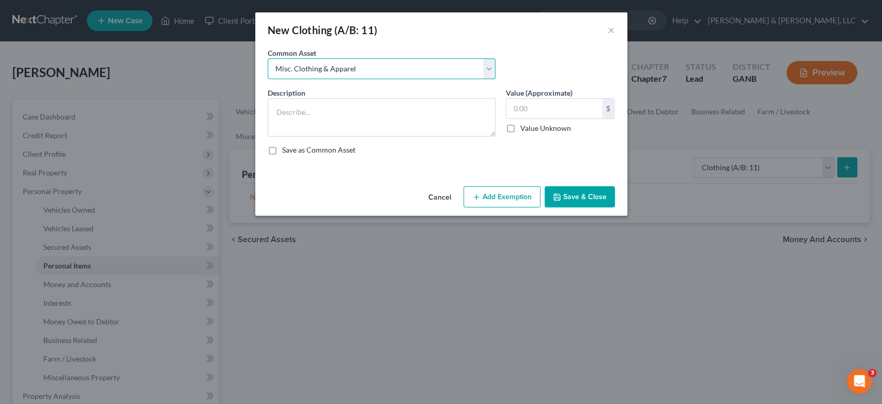
type input "100.00"
click at [577, 186] on div "Cancel Add Exemption Save & Close" at bounding box center [441, 199] width 372 height 34
click at [580, 193] on button "Save & Close" at bounding box center [580, 197] width 70 height 22
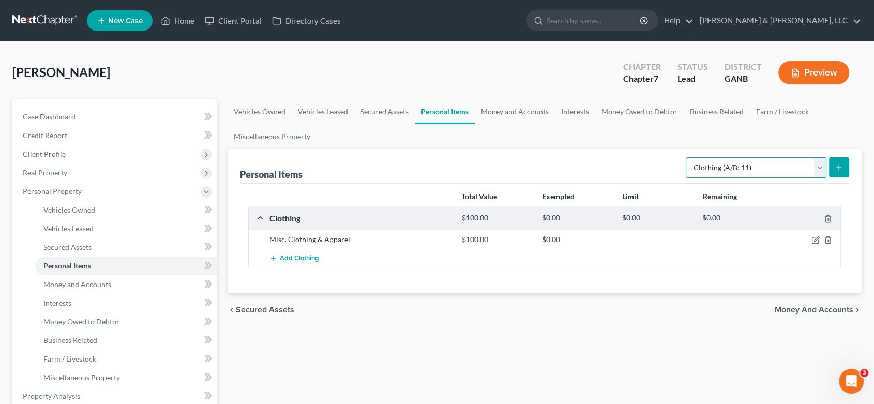
click at [819, 163] on select "Select Item Type Clothing (A/B: 11) Collectibles Of Value (A/B: 8) Electronics …" at bounding box center [755, 167] width 141 height 21
select select "electronics"
click at [687, 157] on select "Select Item Type Clothing (A/B: 11) Collectibles Of Value (A/B: 8) Electronics …" at bounding box center [755, 167] width 141 height 21
click at [844, 162] on button "submit" at bounding box center [839, 167] width 20 height 20
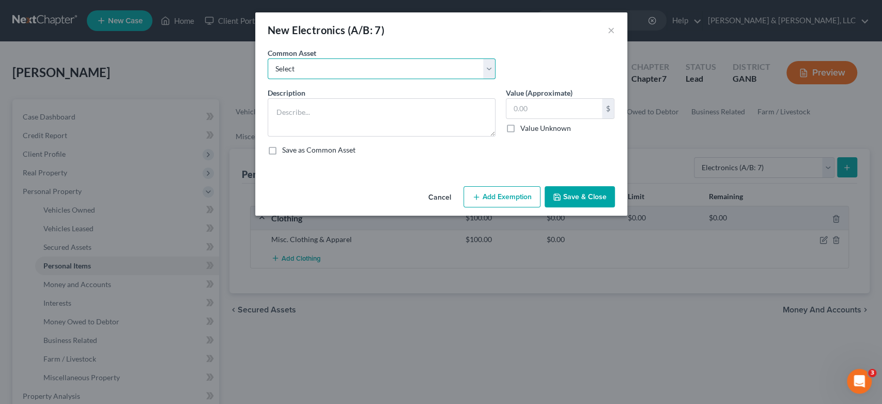
click at [486, 67] on select "Select Misc. Electronics" at bounding box center [382, 68] width 228 height 21
select select "0"
click at [268, 58] on select "Select Misc. Electronics" at bounding box center [382, 68] width 228 height 21
type textarea "Misc. Electronics"
type input "500.00"
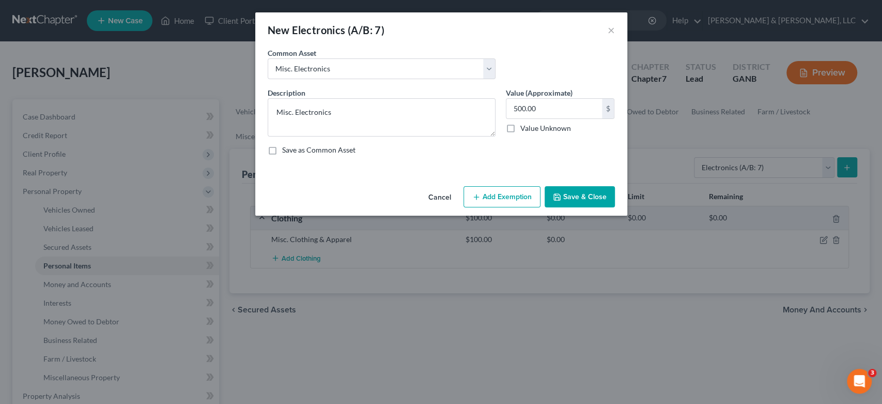
click at [575, 195] on button "Save & Close" at bounding box center [580, 197] width 70 height 22
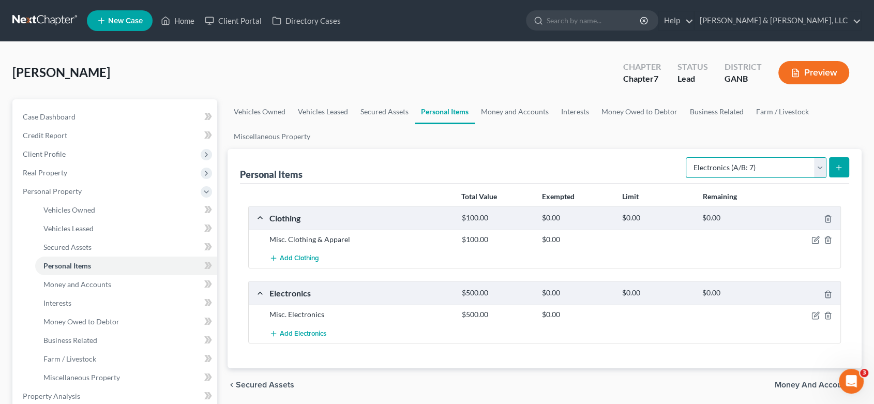
click at [819, 164] on select "Select Item Type Clothing (A/B: 11) Collectibles Of Value (A/B: 8) Electronics …" at bounding box center [755, 167] width 141 height 21
select select "household_goods"
click at [687, 157] on select "Select Item Type Clothing (A/B: 11) Collectibles Of Value (A/B: 8) Electronics …" at bounding box center [755, 167] width 141 height 21
click at [835, 163] on icon "submit" at bounding box center [838, 167] width 8 height 8
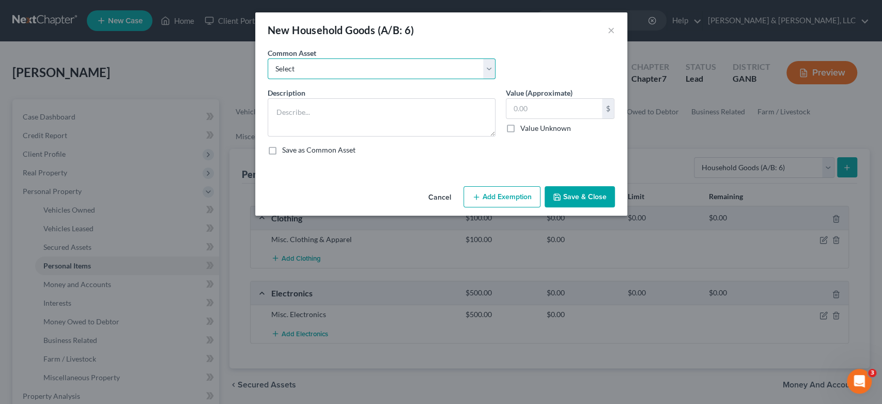
click at [488, 72] on select "Select Misc. Household Goods and Furniture" at bounding box center [382, 68] width 228 height 21
select select "0"
click at [268, 58] on select "Select Misc. Household Goods and Furniture" at bounding box center [382, 68] width 228 height 21
type textarea "Misc. Household Goods and Furniture"
type input "2,500.00"
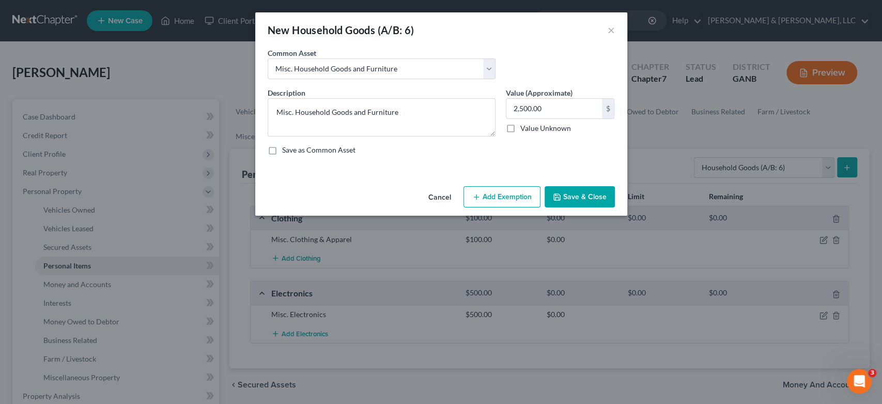
click at [604, 195] on button "Save & Close" at bounding box center [580, 197] width 70 height 22
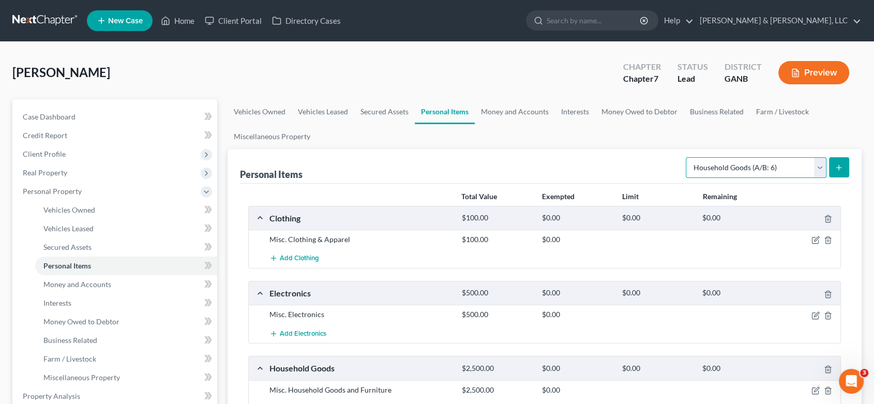
click at [816, 164] on select "Select Item Type Clothing (A/B: 11) Collectibles Of Value (A/B: 8) Electronics …" at bounding box center [755, 167] width 141 height 21
select select "jewelry"
click at [687, 157] on select "Select Item Type Clothing (A/B: 11) Collectibles Of Value (A/B: 8) Electronics …" at bounding box center [755, 167] width 141 height 21
click at [836, 164] on icon "submit" at bounding box center [838, 167] width 8 height 8
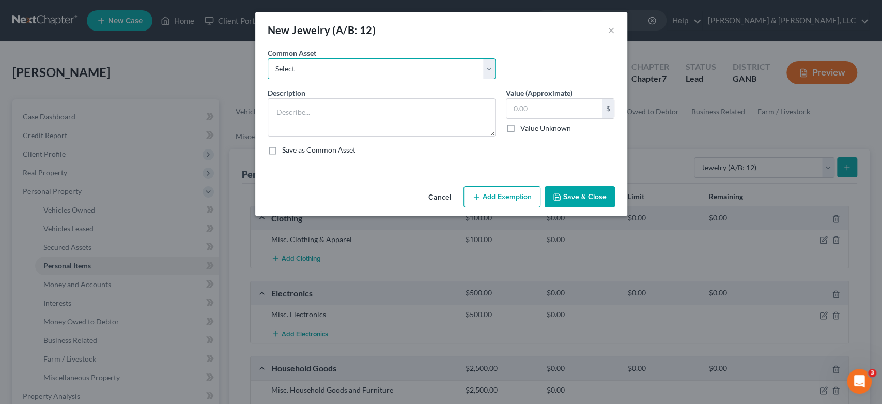
drag, startPoint x: 487, startPoint y: 68, endPoint x: 460, endPoint y: 75, distance: 28.5
click at [487, 68] on select "Select Misc Jewelry" at bounding box center [382, 68] width 228 height 21
select select "0"
click at [268, 58] on select "Select Misc Jewelry" at bounding box center [382, 68] width 228 height 21
type textarea "Misc Jewelry"
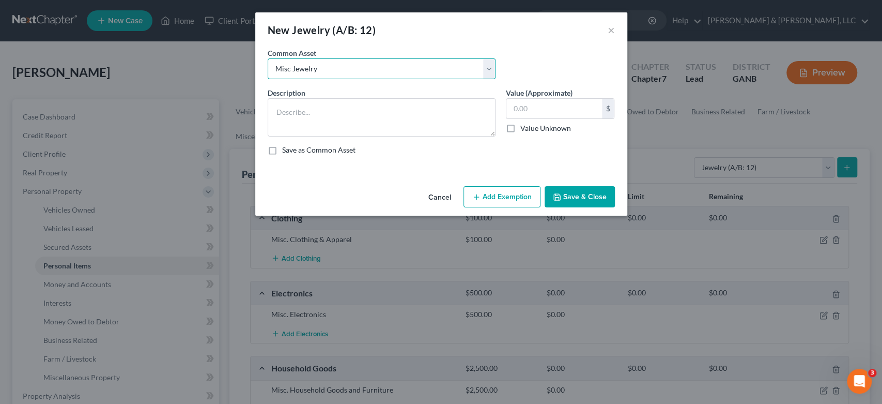
type input "500.00"
click at [569, 196] on button "Save & Close" at bounding box center [580, 197] width 70 height 22
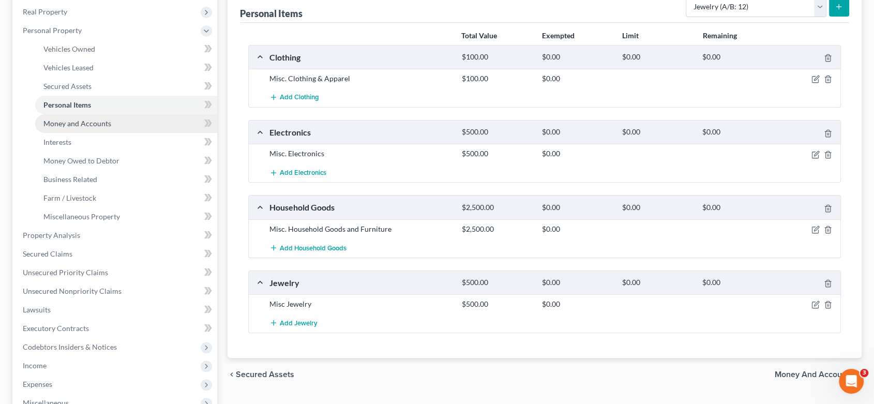
scroll to position [172, 0]
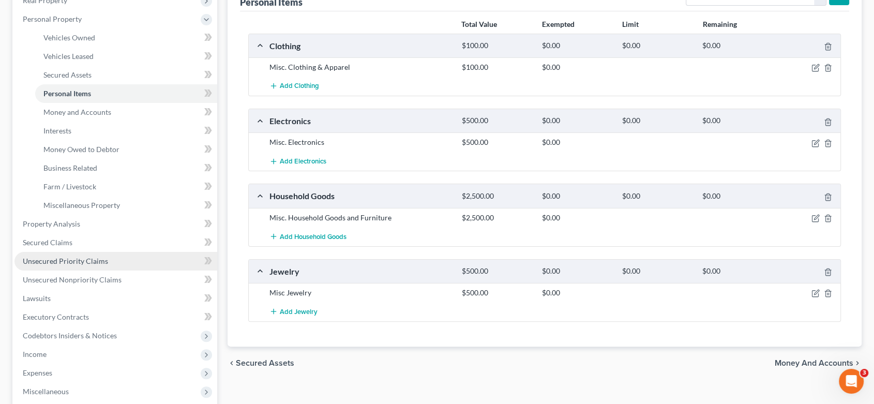
click at [78, 261] on span "Unsecured Priority Claims" at bounding box center [65, 260] width 85 height 9
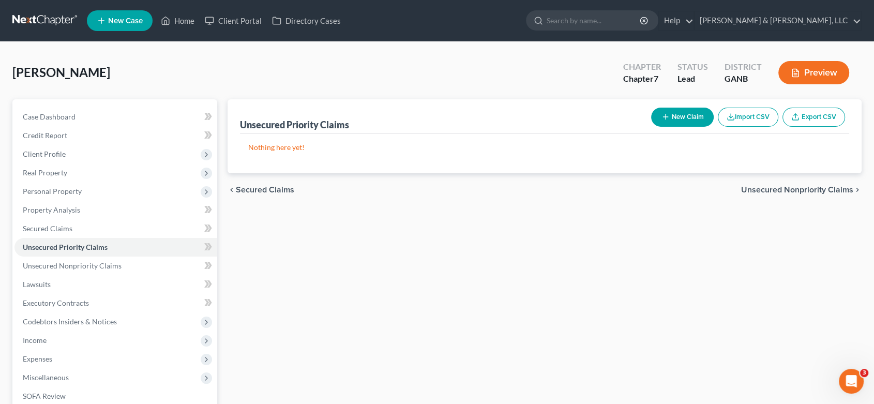
click at [686, 114] on button "New Claim" at bounding box center [682, 117] width 63 height 19
select select "0"
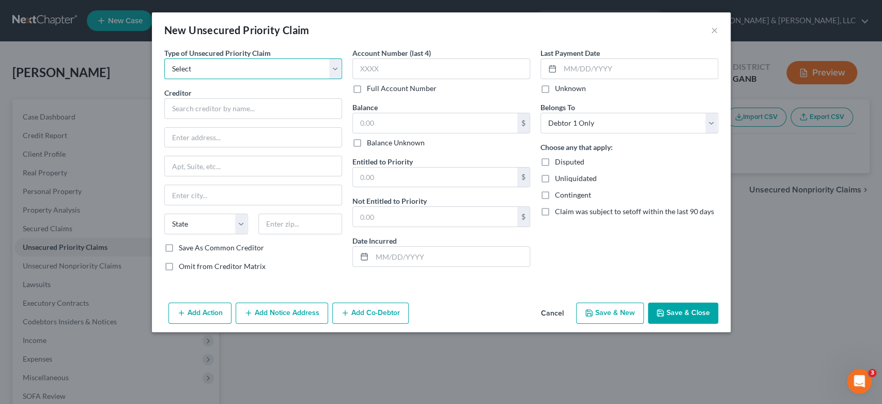
click at [332, 66] on select "Select Taxes & Other Government Units Domestic Support Obligations Extensions o…" at bounding box center [253, 68] width 178 height 21
select select "0"
click at [164, 58] on select "Select Taxes & Other Government Units Domestic Support Obligations Extensions o…" at bounding box center [253, 68] width 178 height 21
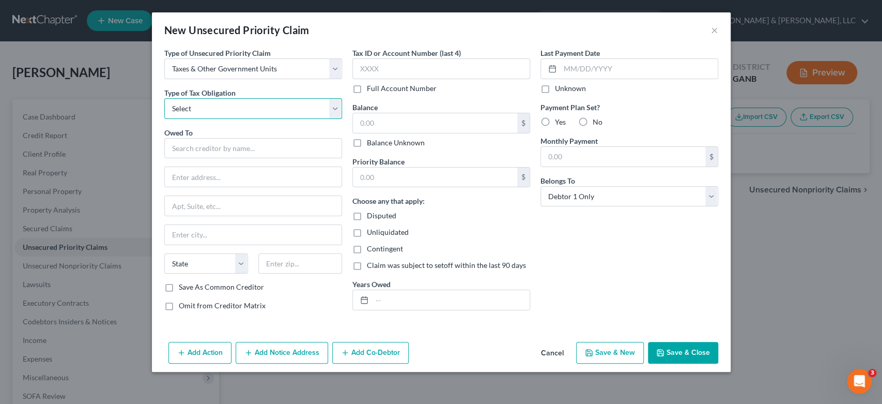
drag, startPoint x: 330, startPoint y: 106, endPoint x: 314, endPoint y: 112, distance: 17.5
click at [332, 106] on select "Select Federal City State Franchise Tax Board Other" at bounding box center [253, 108] width 178 height 21
select select "0"
click at [164, 98] on select "Select Federal City State Franchise Tax Board Other" at bounding box center [253, 108] width 178 height 21
click at [207, 150] on input "text" at bounding box center [253, 148] width 178 height 21
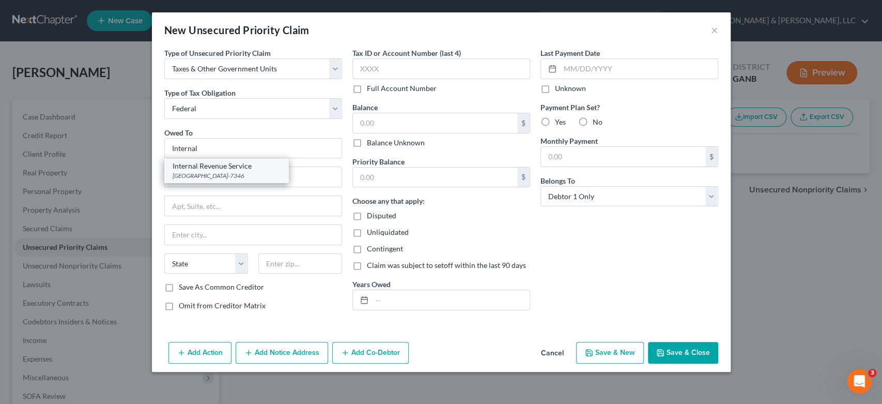
click at [254, 170] on div "Internal Revenue Service" at bounding box center [227, 166] width 108 height 10
type input "Internal Revenue Service"
type input "PO Box 7346"
type input "[GEOGRAPHIC_DATA]"
select select "39"
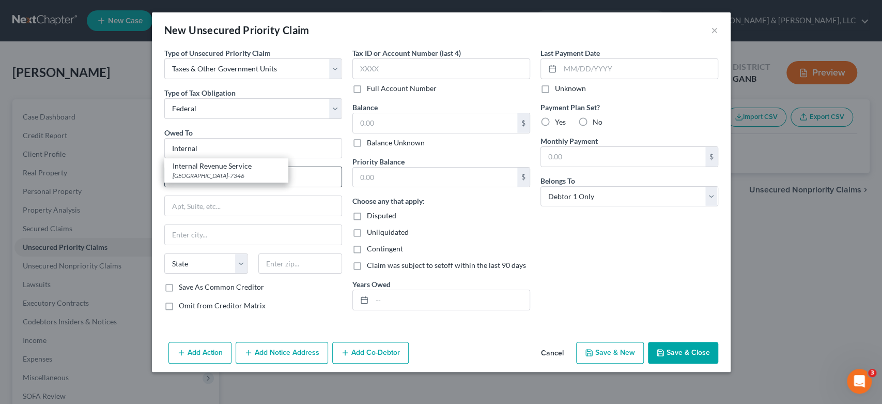
type input "19101-7346"
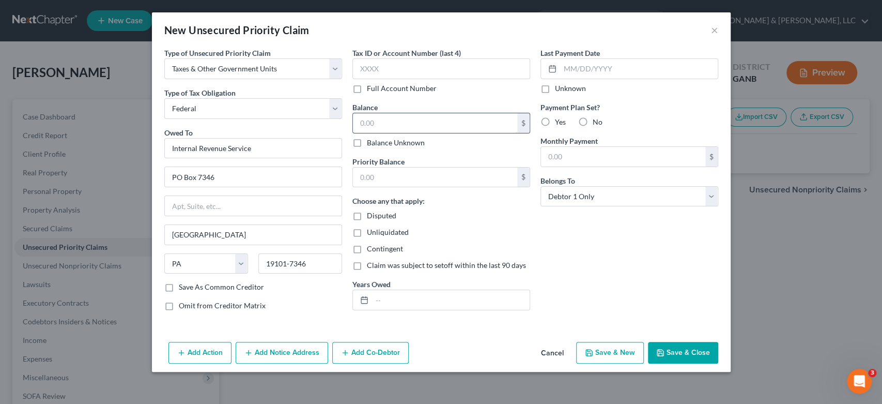
click at [404, 127] on input "text" at bounding box center [435, 123] width 164 height 20
type input "0.00"
click at [372, 172] on input "text" at bounding box center [435, 177] width 164 height 20
click at [670, 349] on button "Save & Close" at bounding box center [683, 353] width 70 height 22
type input "0"
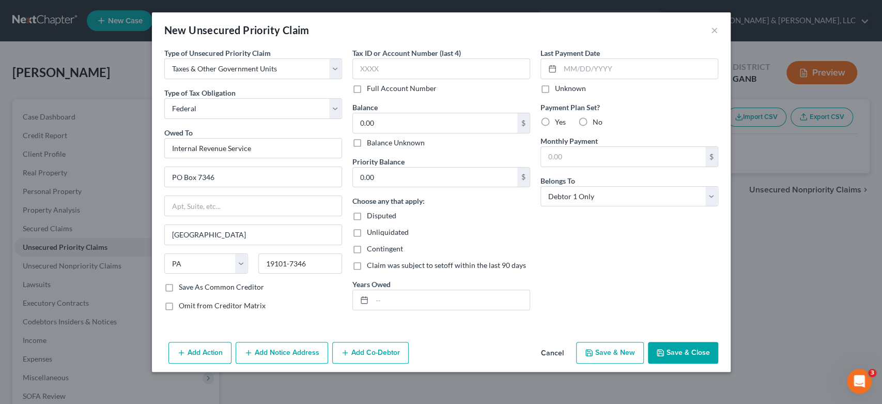
type input "0.00"
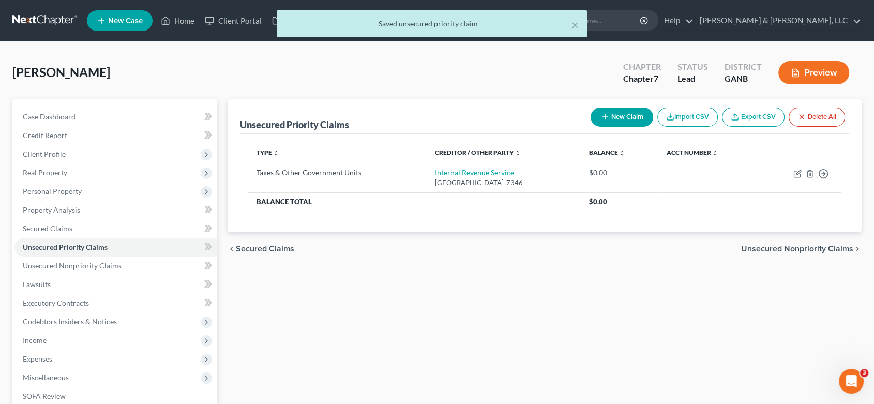
click at [617, 121] on button "New Claim" at bounding box center [621, 117] width 63 height 19
select select "0"
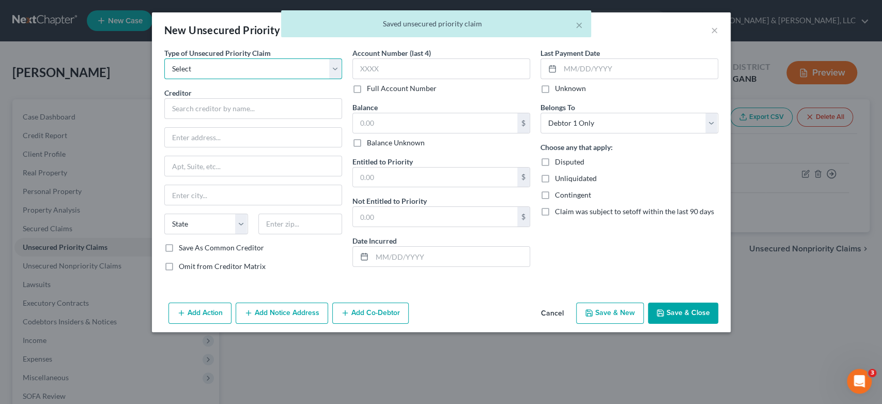
click at [332, 71] on select "Select Taxes & Other Government Units Domestic Support Obligations Extensions o…" at bounding box center [253, 68] width 178 height 21
select select "0"
click at [164, 58] on select "Select Taxes & Other Government Units Domestic Support Obligations Extensions o…" at bounding box center [253, 68] width 178 height 21
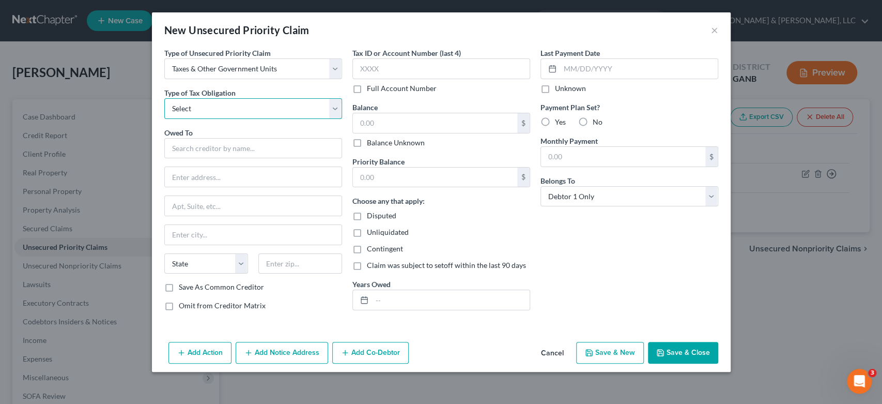
click at [335, 105] on select "Select Federal City State Franchise Tax Board Other" at bounding box center [253, 108] width 178 height 21
select select "2"
click at [164, 98] on select "Select Federal City State Franchise Tax Board Other" at bounding box center [253, 108] width 178 height 21
drag, startPoint x: 190, startPoint y: 150, endPoint x: 225, endPoint y: 122, distance: 45.2
click at [191, 150] on input "text" at bounding box center [253, 148] width 178 height 21
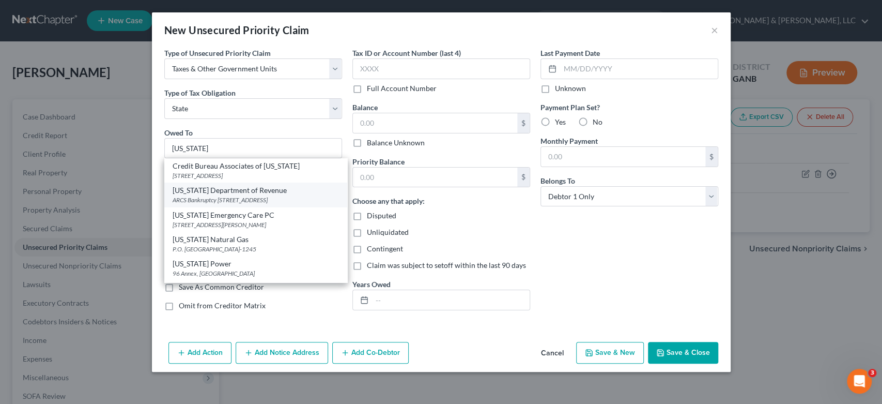
click at [255, 196] on div "ARCS Bankruptcy [STREET_ADDRESS]" at bounding box center [256, 199] width 166 height 9
type input "[US_STATE] Department of Revenue"
type input "ARCS Bankruptcy"
type input "[STREET_ADDRESS]"
type input "[GEOGRAPHIC_DATA]"
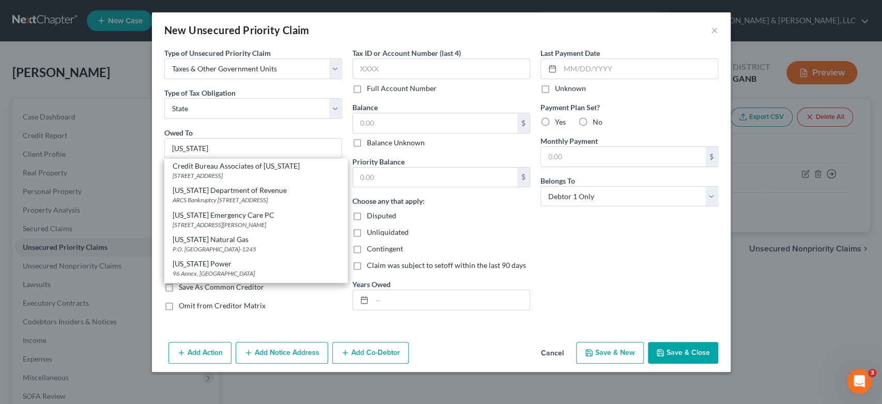
select select "10"
type input "30345-3202"
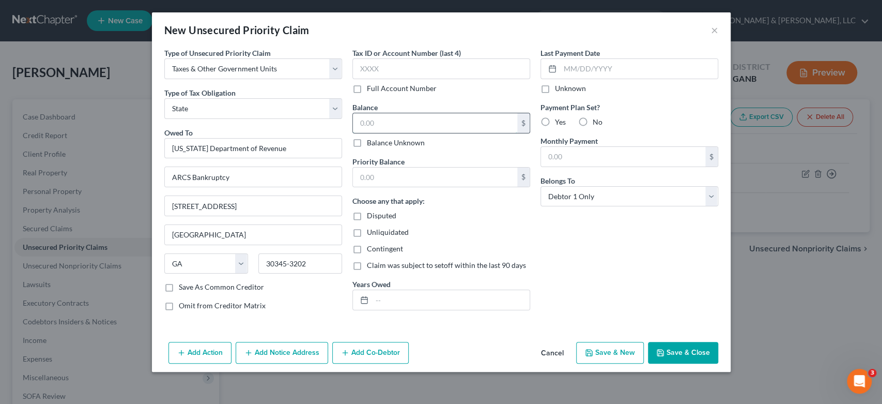
drag, startPoint x: 393, startPoint y: 126, endPoint x: 408, endPoint y: 118, distance: 17.6
click at [395, 126] on input "text" at bounding box center [435, 123] width 164 height 20
type input "0.00"
click at [385, 184] on input "text" at bounding box center [435, 177] width 164 height 20
click at [684, 346] on button "Save & Close" at bounding box center [683, 353] width 70 height 22
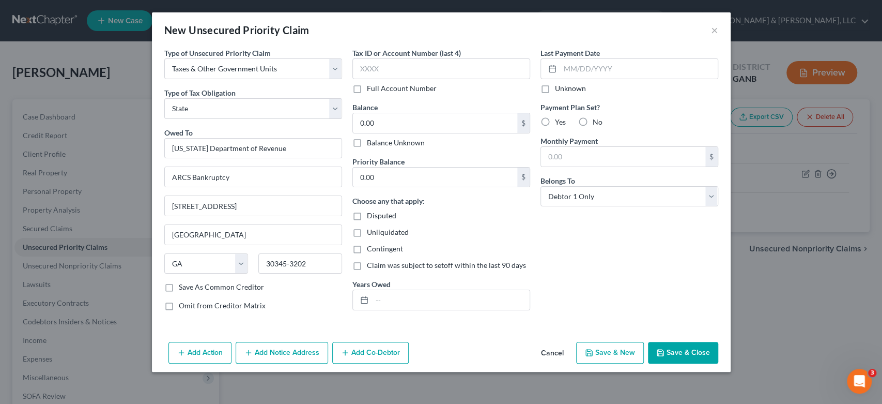
type input "0"
type input "0.00"
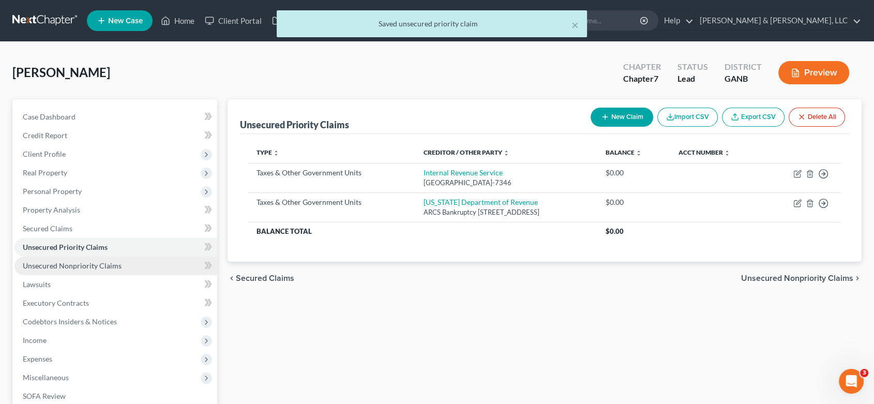
click at [93, 264] on span "Unsecured Nonpriority Claims" at bounding box center [72, 265] width 99 height 9
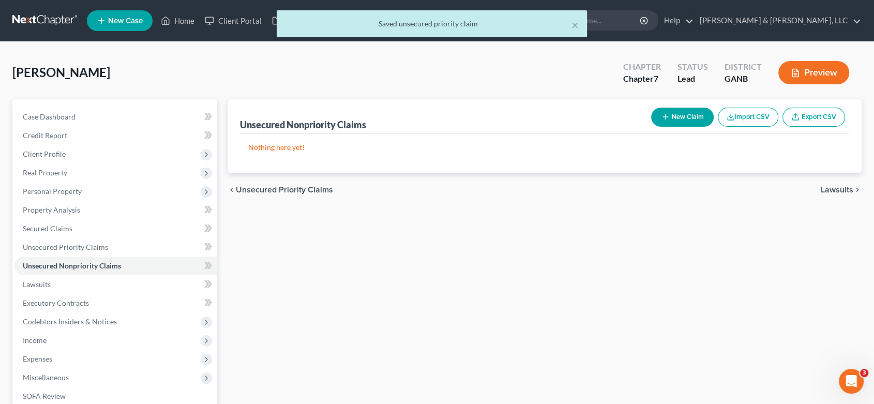
click at [679, 115] on button "New Claim" at bounding box center [682, 117] width 63 height 19
select select "0"
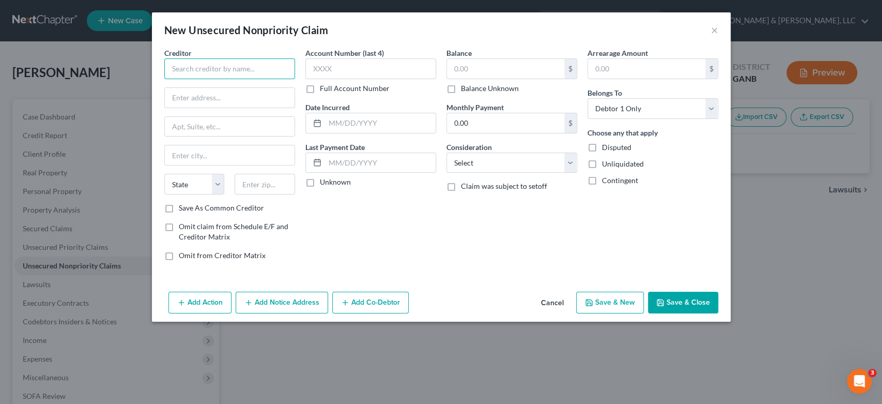
click at [217, 71] on input "text" at bounding box center [229, 68] width 131 height 21
click at [232, 66] on input "text" at bounding box center [229, 68] width 131 height 21
click at [227, 67] on input "[PERSON_NAME]" at bounding box center [229, 68] width 131 height 21
click at [232, 75] on input "[PERSON_NAME]" at bounding box center [229, 68] width 131 height 21
type input "L"
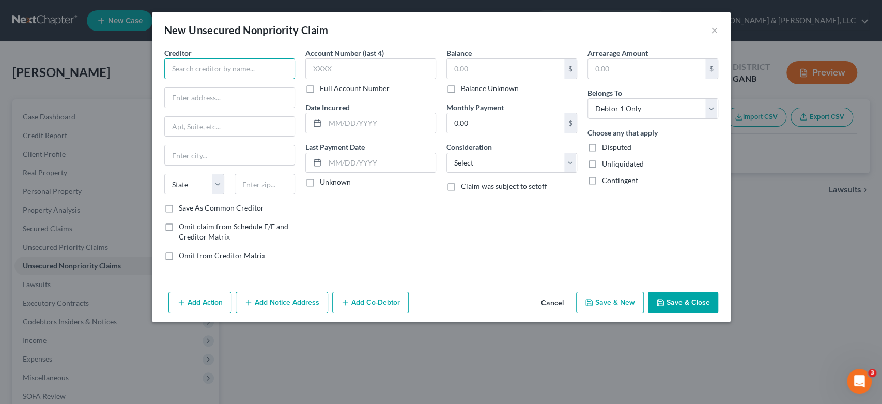
click at [223, 73] on input "text" at bounding box center [229, 68] width 131 height 21
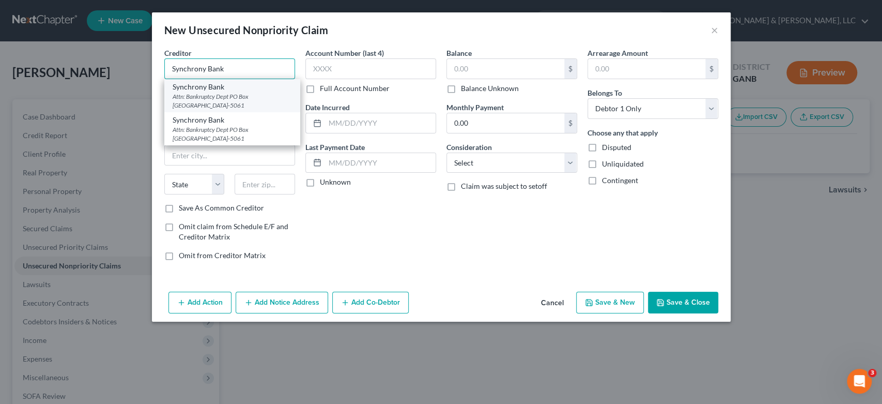
type input "Synchrony Bank"
click at [244, 97] on div "Attn: Bankruptcy Dept PO Box [GEOGRAPHIC_DATA]-5061" at bounding box center [232, 101] width 119 height 18
type input "Attn: Bankruptcy Dept"
type input "PO Box 965061"
type input "Orlando"
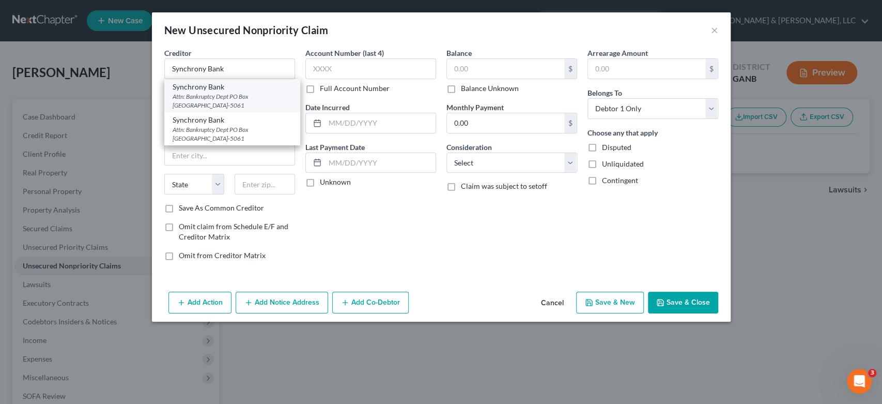
select select "9"
type input "32896-5061"
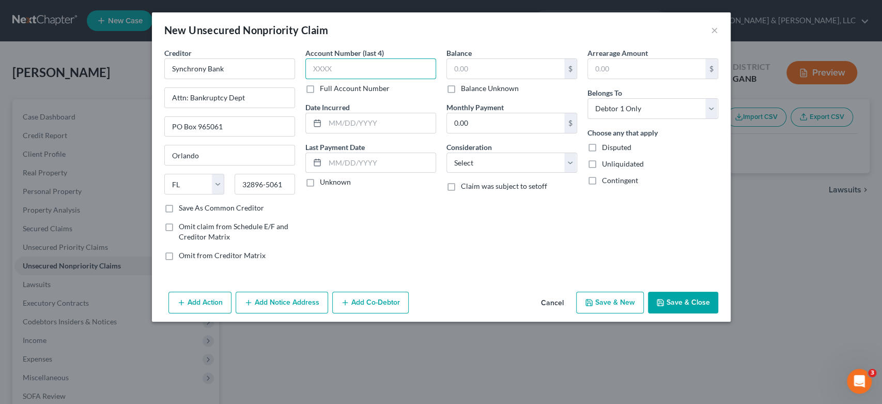
click at [362, 75] on input "text" at bounding box center [370, 68] width 131 height 21
click at [490, 72] on input "text" at bounding box center [505, 69] width 117 height 20
type input "1,303.00"
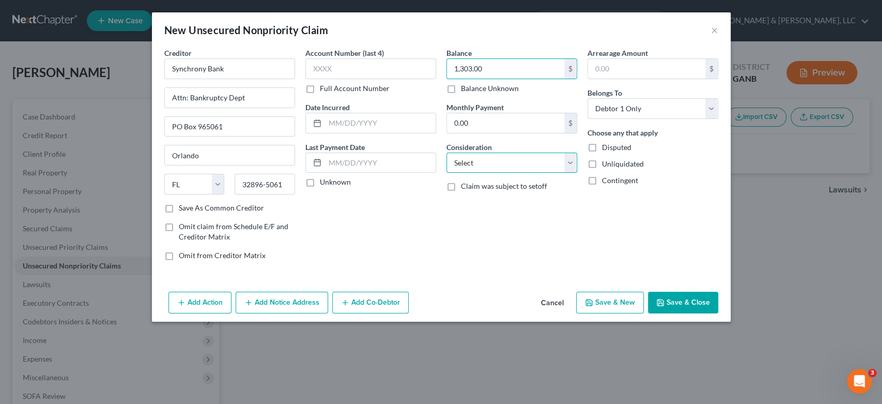
click at [573, 162] on select "Select Cable / Satellite Services Collection Agency Credit Card Debt Debt Couns…" at bounding box center [512, 162] width 131 height 21
select select "2"
click at [447, 152] on select "Select Cable / Satellite Services Collection Agency Credit Card Debt Debt Couns…" at bounding box center [512, 162] width 131 height 21
click at [622, 301] on button "Save & New" at bounding box center [610, 303] width 68 height 22
select select "0"
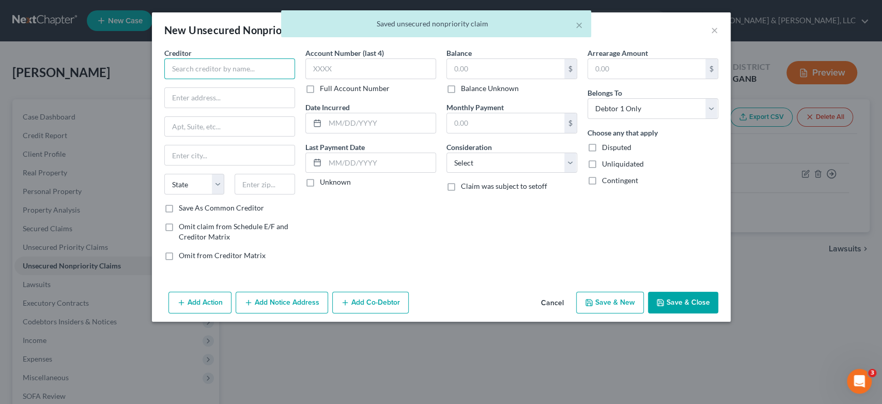
drag, startPoint x: 202, startPoint y: 68, endPoint x: 211, endPoint y: 68, distance: 8.8
click at [205, 70] on input "text" at bounding box center [229, 68] width 131 height 21
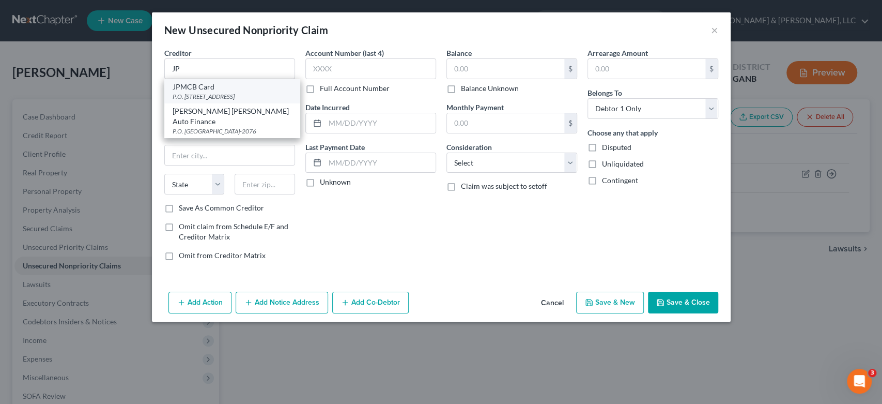
click at [240, 87] on div "JPMCB Card" at bounding box center [232, 87] width 119 height 10
type input "JPMCB Card"
type input "P.O. Box 15369"
type input "Wilmington"
select select "7"
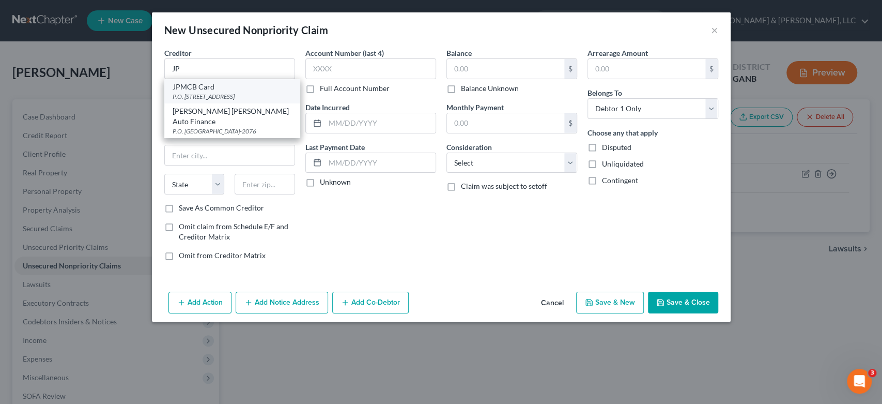
type input "19850"
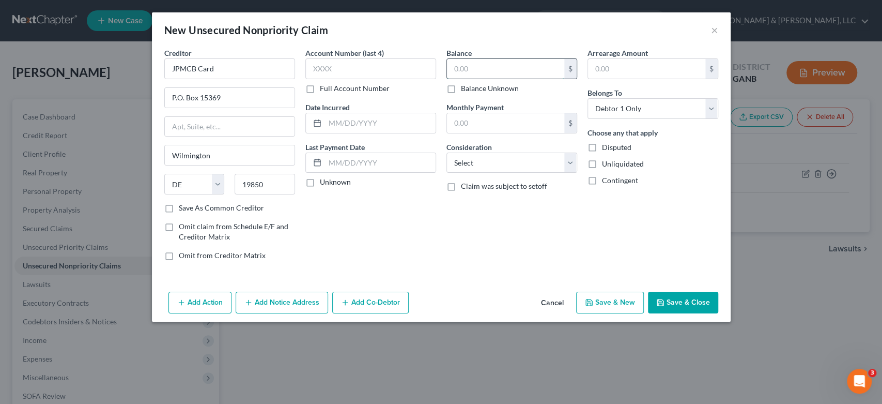
drag, startPoint x: 478, startPoint y: 70, endPoint x: 486, endPoint y: 60, distance: 12.8
click at [478, 69] on input "text" at bounding box center [505, 69] width 117 height 20
click at [567, 159] on select "Select Cable / Satellite Services Collection Agency Credit Card Debt Debt Couns…" at bounding box center [512, 162] width 131 height 21
select select "2"
click at [447, 152] on select "Select Cable / Satellite Services Collection Agency Credit Card Debt Debt Couns…" at bounding box center [512, 162] width 131 height 21
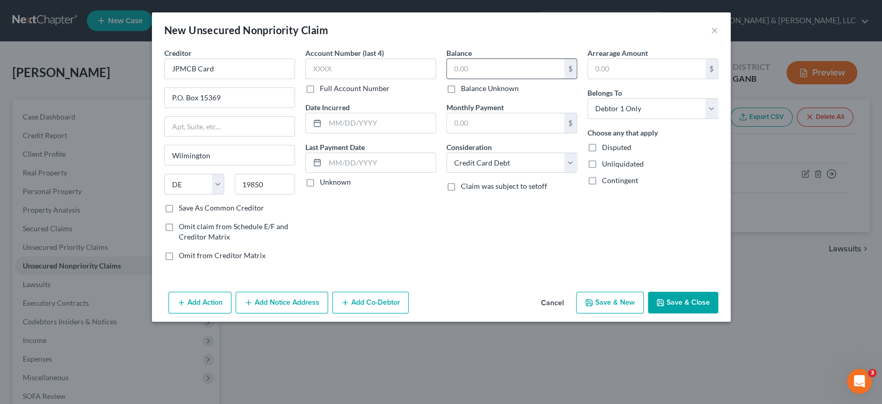
click at [476, 65] on input "text" at bounding box center [505, 69] width 117 height 20
type input "500.00"
click at [610, 305] on button "Save & New" at bounding box center [610, 303] width 68 height 22
select select "0"
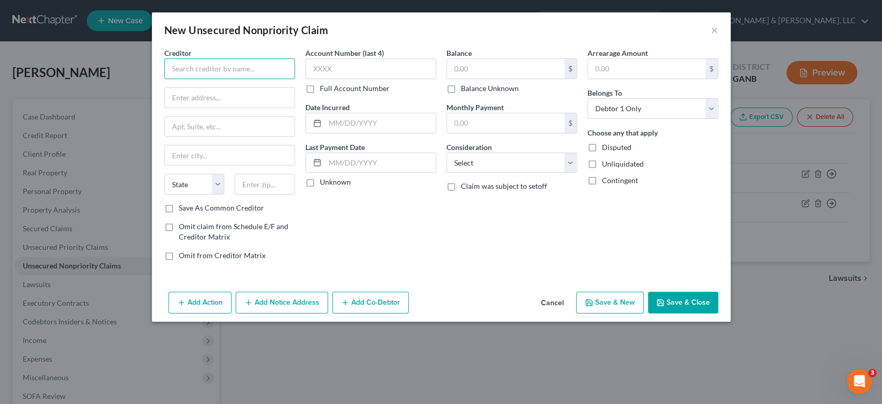
click at [188, 69] on input "text" at bounding box center [229, 68] width 131 height 21
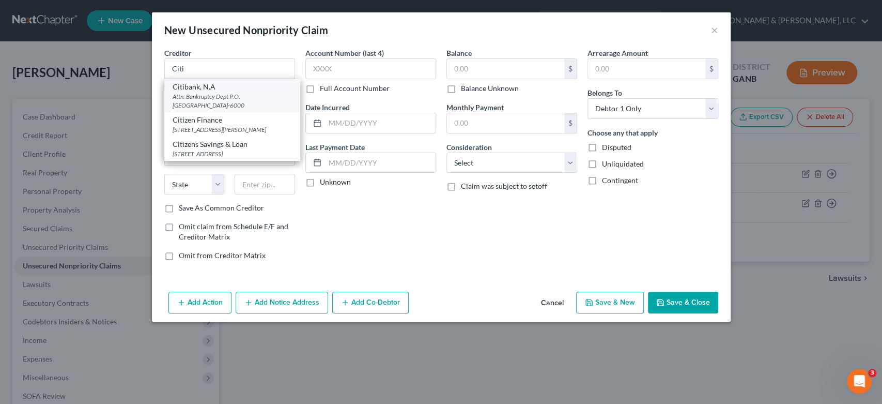
click at [222, 88] on div "Citibank, N.A" at bounding box center [232, 87] width 119 height 10
type input "Citibank, N.A"
type input "Attn: Bankruptcy Dept"
type input "P.O. Box 6000"
type input "[GEOGRAPHIC_DATA]"
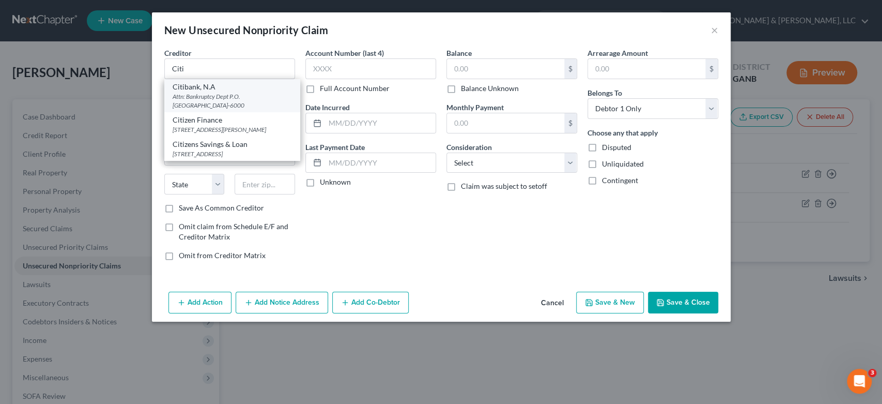
select select "43"
type input "57117-6000"
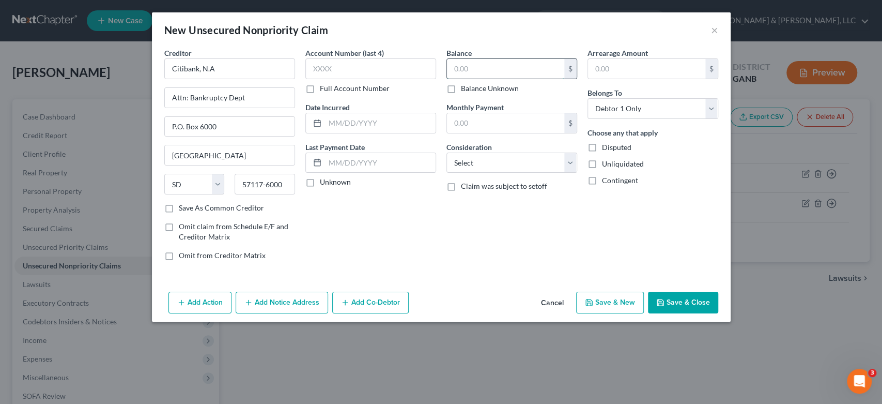
click at [502, 74] on input "text" at bounding box center [505, 69] width 117 height 20
type input "4,071.00"
click at [569, 160] on select "Select Cable / Satellite Services Collection Agency Credit Card Debt Debt Couns…" at bounding box center [512, 162] width 131 height 21
select select "14"
click at [447, 152] on select "Select Cable / Satellite Services Collection Agency Credit Card Debt Debt Couns…" at bounding box center [512, 162] width 131 height 21
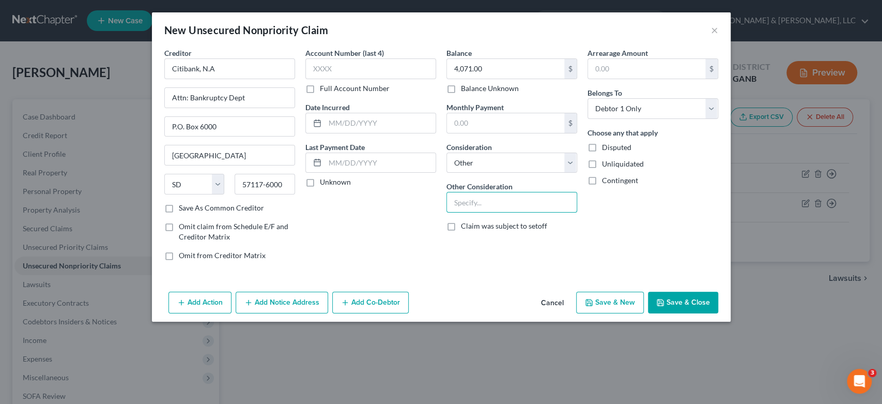
drag, startPoint x: 477, startPoint y: 199, endPoint x: 484, endPoint y: 187, distance: 14.4
click at [477, 197] on input "text" at bounding box center [512, 202] width 130 height 20
type input "Costco"
click at [601, 302] on button "Save & New" at bounding box center [610, 303] width 68 height 22
select select "0"
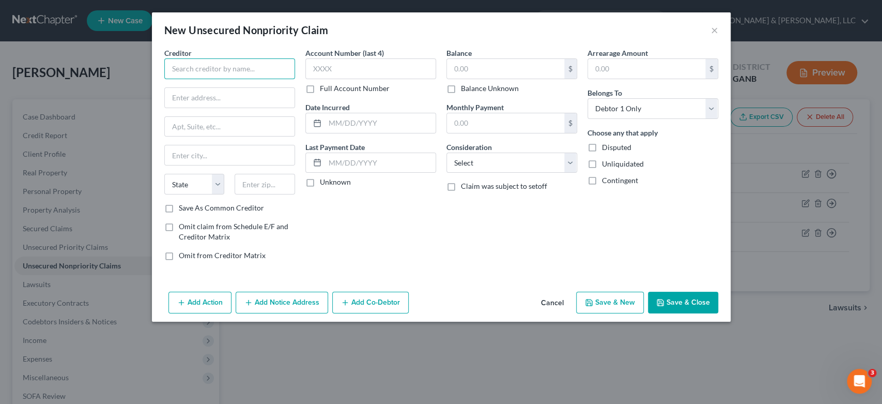
click at [193, 71] on input "text" at bounding box center [229, 68] width 131 height 21
click at [222, 71] on input "Citi Bank" at bounding box center [229, 68] width 131 height 21
click at [227, 71] on input "Citi Bank" at bounding box center [229, 68] width 131 height 21
type input "C"
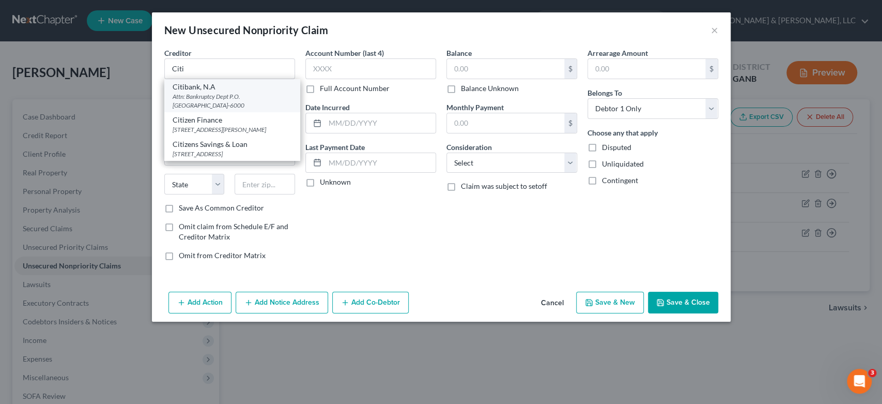
click at [236, 87] on div "Citibank, N.A" at bounding box center [232, 87] width 119 height 10
type input "Citibank, N.A"
type input "Attn: Bankruptcy Dept"
type input "P.O. Box 6000"
type input "[GEOGRAPHIC_DATA]"
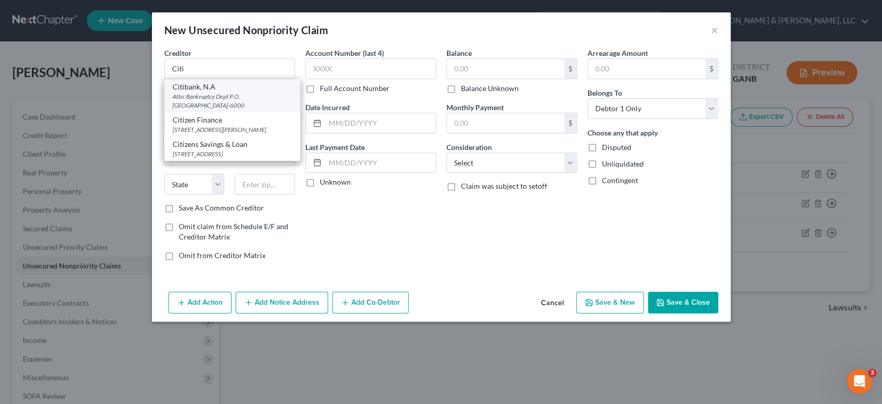
select select "43"
type input "57117-6000"
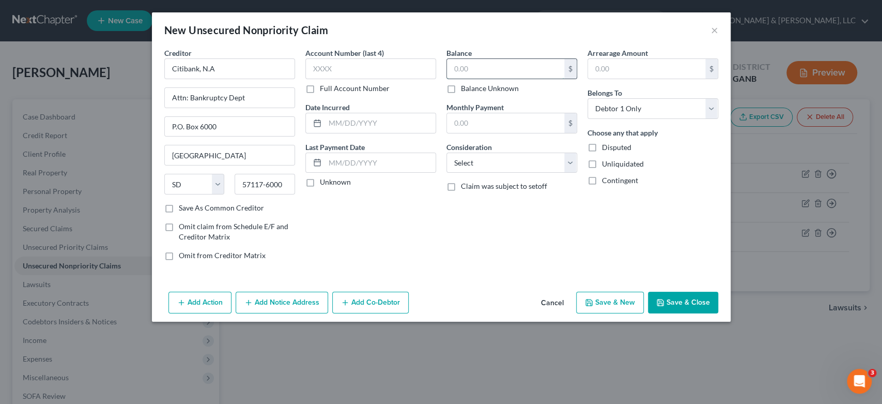
drag, startPoint x: 499, startPoint y: 65, endPoint x: 611, endPoint y: 35, distance: 116.0
click at [500, 65] on input "text" at bounding box center [505, 69] width 117 height 20
type input "2,261.00"
drag, startPoint x: 570, startPoint y: 162, endPoint x: 567, endPoint y: 172, distance: 10.0
click at [568, 162] on select "Select Cable / Satellite Services Collection Agency Credit Card Debt Debt Couns…" at bounding box center [512, 162] width 131 height 21
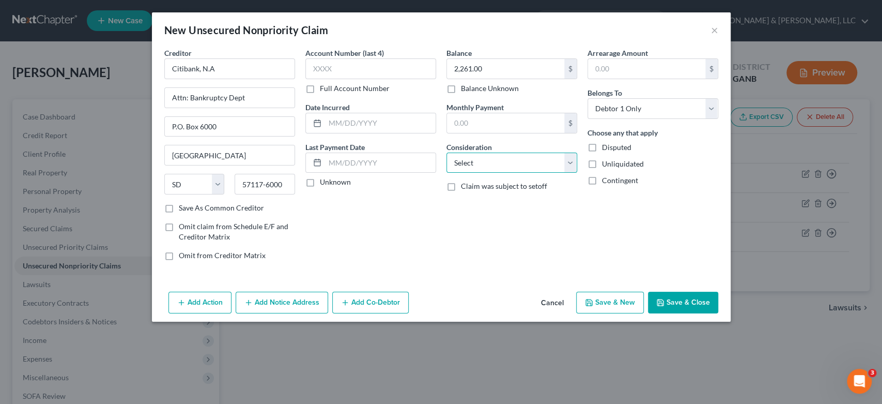
select select "14"
click at [447, 152] on select "Select Cable / Satellite Services Collection Agency Credit Card Debt Debt Couns…" at bounding box center [512, 162] width 131 height 21
click at [471, 197] on input "text" at bounding box center [512, 202] width 130 height 20
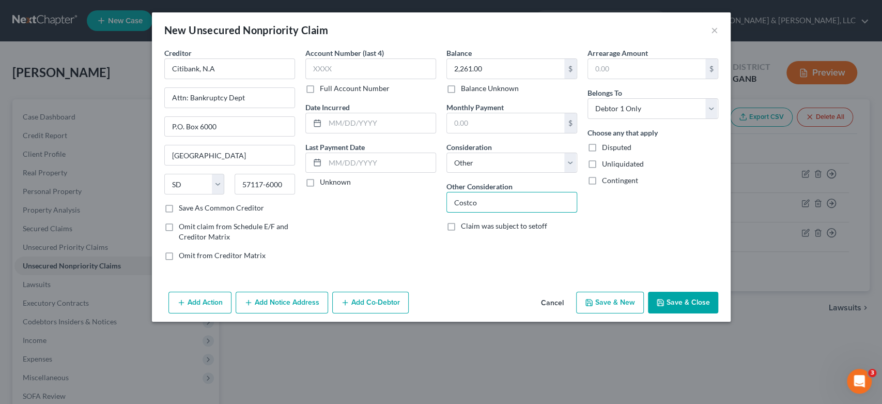
type input "Costco"
click at [604, 301] on button "Save & New" at bounding box center [610, 303] width 68 height 22
select select "0"
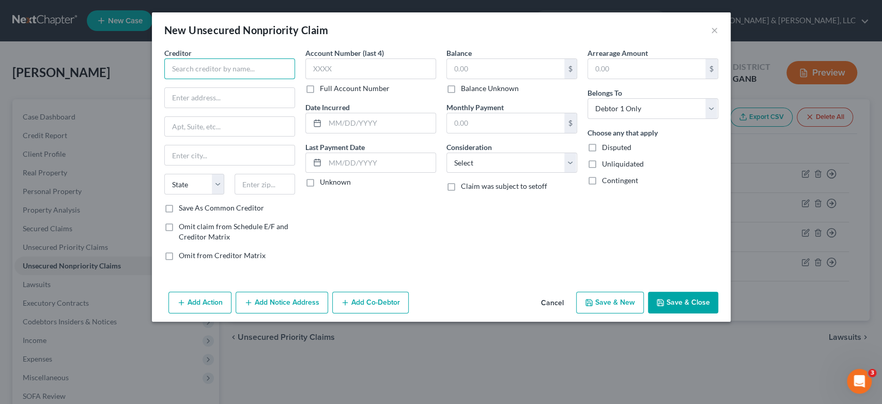
click at [179, 78] on input "text" at bounding box center [229, 68] width 131 height 21
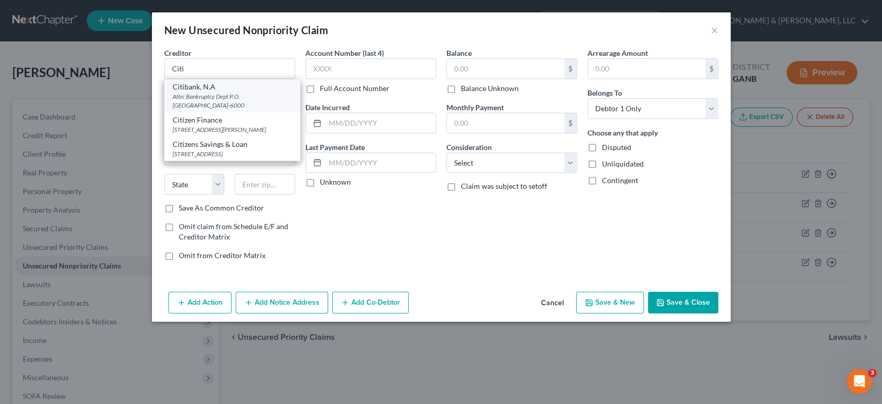
click at [214, 98] on div "Attn: Bankruptcy Dept P.O. [GEOGRAPHIC_DATA]-6000" at bounding box center [232, 101] width 119 height 18
type input "Citibank, N.A"
type input "Attn: Bankruptcy Dept"
type input "P.O. Box 6000"
type input "[GEOGRAPHIC_DATA]"
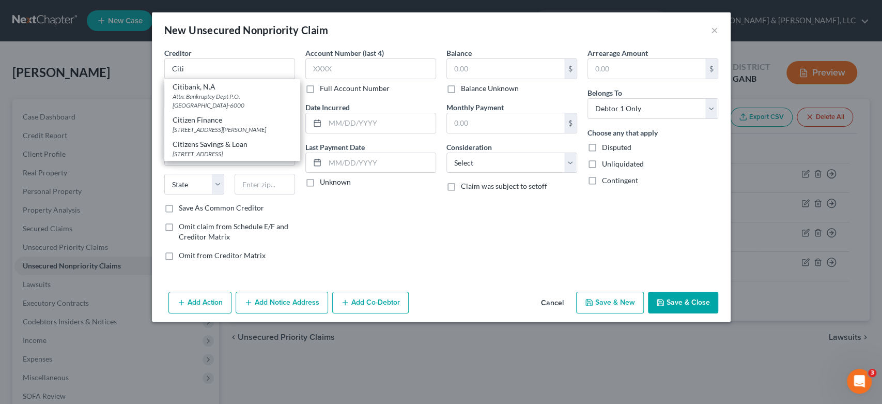
select select "43"
type input "57117-6000"
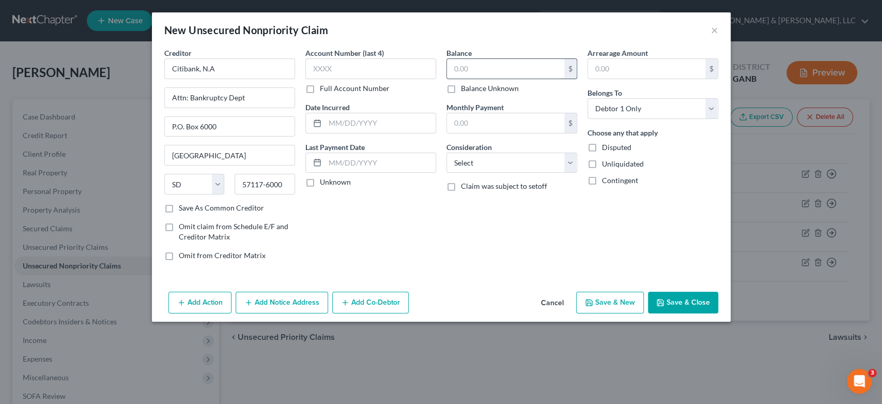
click at [484, 73] on input "text" at bounding box center [505, 69] width 117 height 20
type input "2"
type input "5,900.00"
drag, startPoint x: 571, startPoint y: 164, endPoint x: 567, endPoint y: 161, distance: 5.3
click at [571, 164] on select "Select Cable / Satellite Services Collection Agency Credit Card Debt Debt Couns…" at bounding box center [512, 162] width 131 height 21
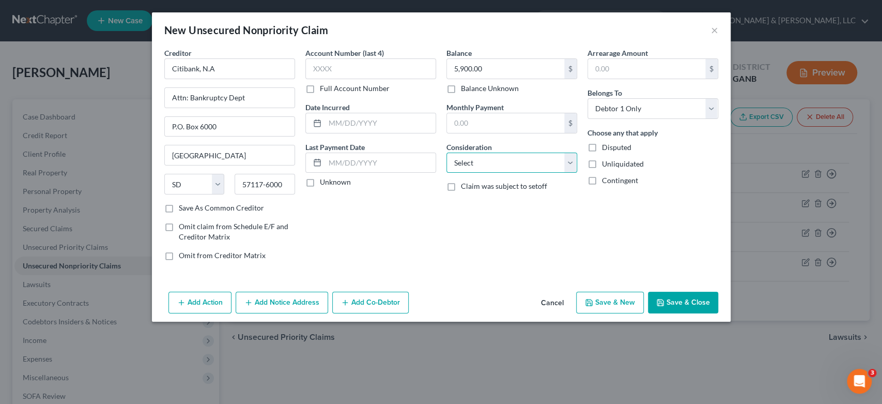
select select "2"
click at [447, 152] on select "Select Cable / Satellite Services Collection Agency Credit Card Debt Debt Couns…" at bounding box center [512, 162] width 131 height 21
click at [602, 299] on button "Save & New" at bounding box center [610, 303] width 68 height 22
select select "0"
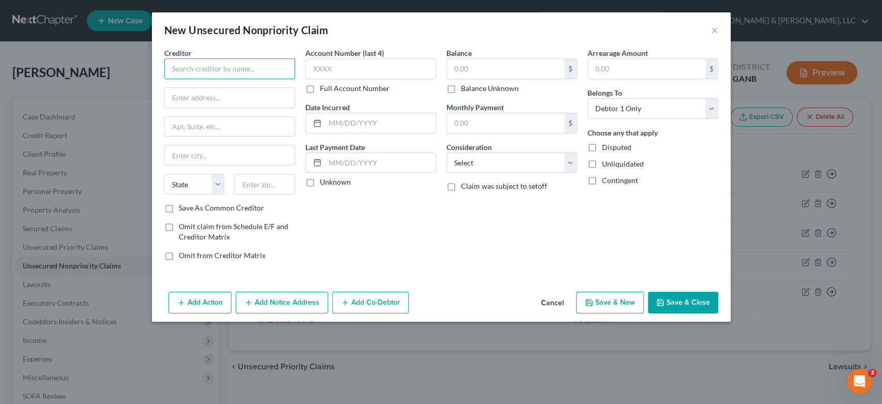
click at [240, 71] on input "text" at bounding box center [229, 68] width 131 height 21
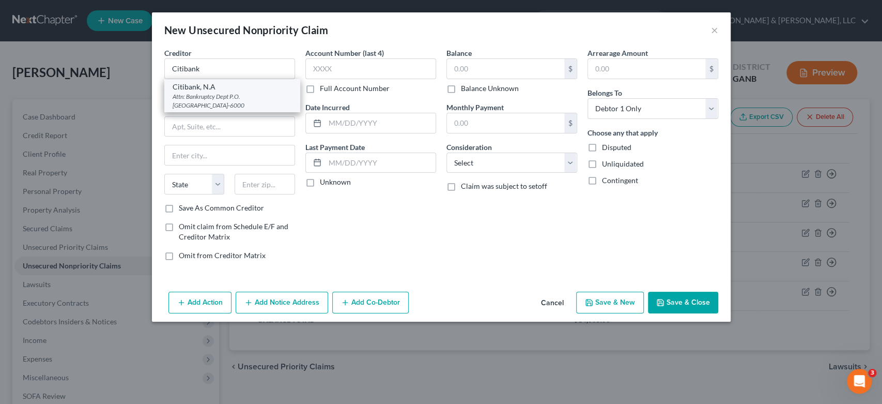
click at [199, 93] on div "Attn: Bankruptcy Dept P.O. [GEOGRAPHIC_DATA]-6000" at bounding box center [232, 101] width 119 height 18
type input "Citibank, N.A"
type input "Attn: Bankruptcy Dept"
type input "P.O. Box 6000"
type input "[GEOGRAPHIC_DATA]"
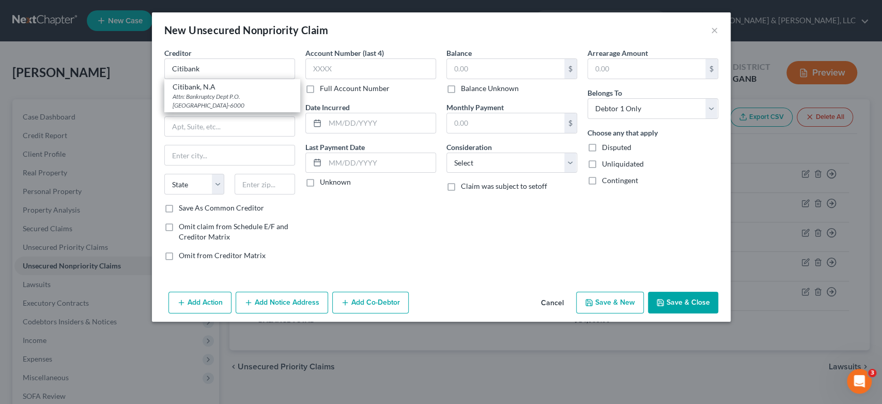
select select "43"
type input "57117-6000"
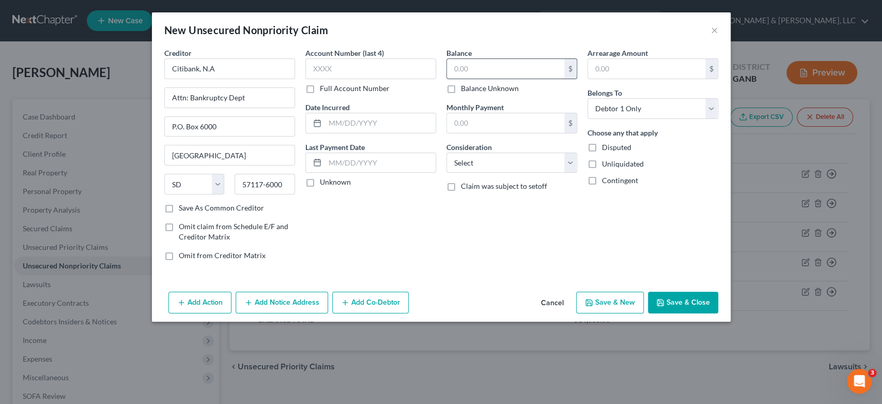
click at [481, 66] on input "text" at bounding box center [505, 69] width 117 height 20
type input "5,741.00"
click at [572, 164] on select "Select Cable / Satellite Services Collection Agency Credit Card Debt Debt Couns…" at bounding box center [512, 162] width 131 height 21
select select "10"
click at [447, 152] on select "Select Cable / Satellite Services Collection Agency Credit Card Debt Debt Couns…" at bounding box center [512, 162] width 131 height 21
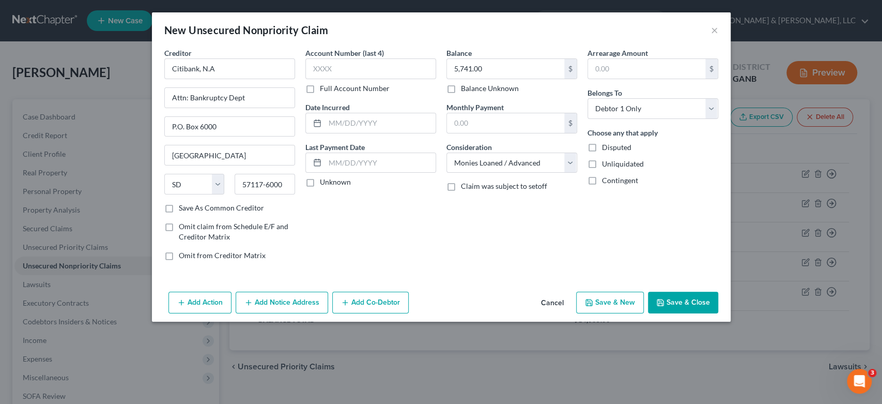
click at [617, 299] on button "Save & New" at bounding box center [610, 303] width 68 height 22
select select "0"
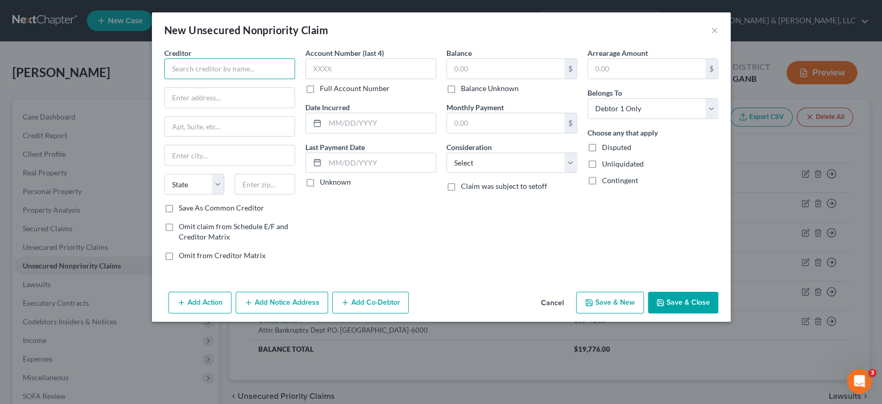
click at [207, 70] on input "text" at bounding box center [229, 68] width 131 height 21
type input "American Express"
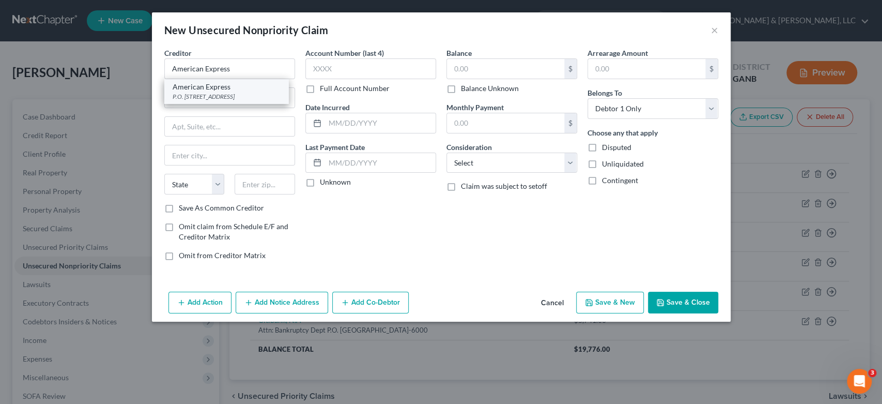
click at [227, 88] on div "American Express" at bounding box center [227, 87] width 108 height 10
type input "P.O. Box 981537"
type input "[GEOGRAPHIC_DATA]"
select select "45"
type input "79998"
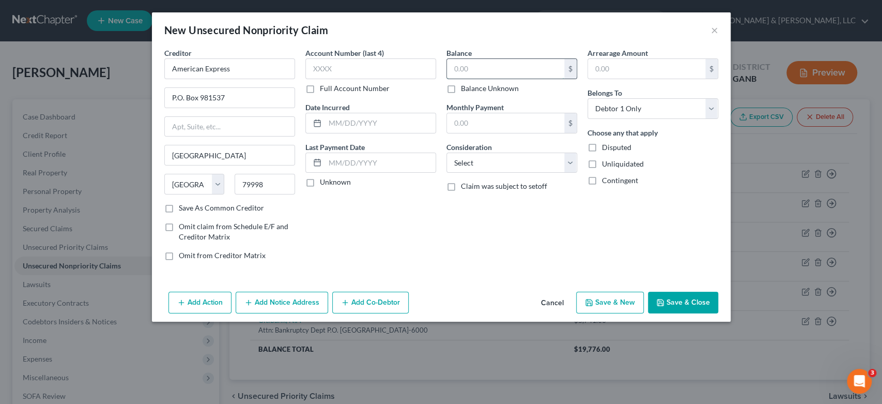
click at [483, 68] on input "text" at bounding box center [505, 69] width 117 height 20
type input "419.00"
click at [569, 160] on select "Select Cable / Satellite Services Collection Agency Credit Card Debt Debt Couns…" at bounding box center [512, 162] width 131 height 21
select select "2"
click at [447, 152] on select "Select Cable / Satellite Services Collection Agency Credit Card Debt Debt Couns…" at bounding box center [512, 162] width 131 height 21
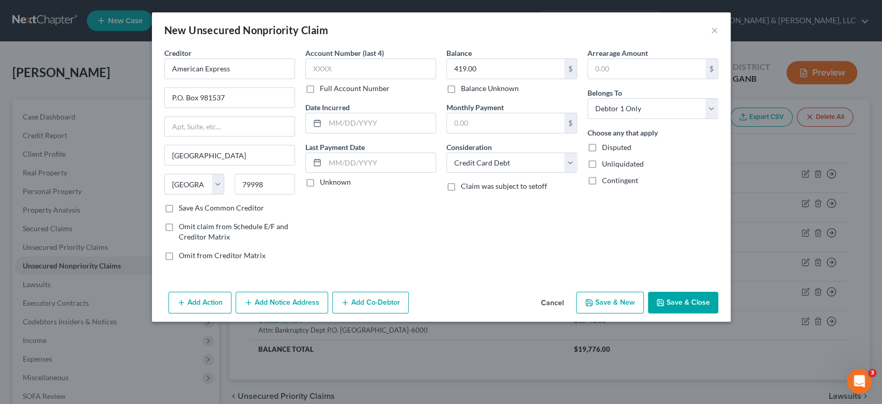
click at [625, 297] on button "Save & New" at bounding box center [610, 303] width 68 height 22
select select "0"
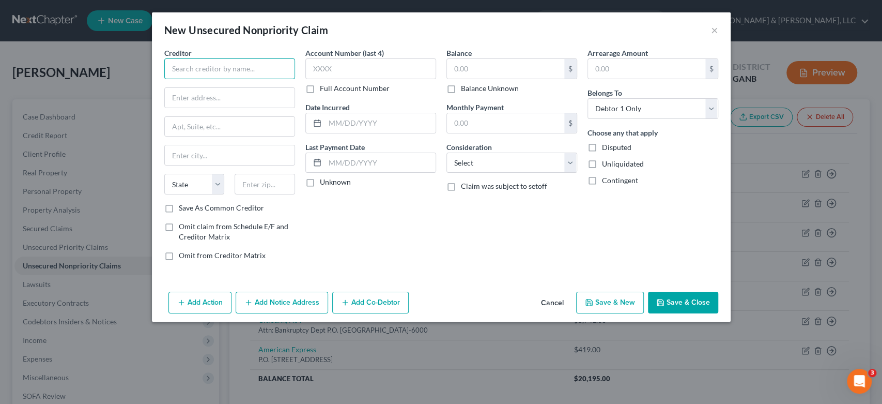
click at [189, 64] on input "text" at bounding box center [229, 68] width 131 height 21
type input "American Express"
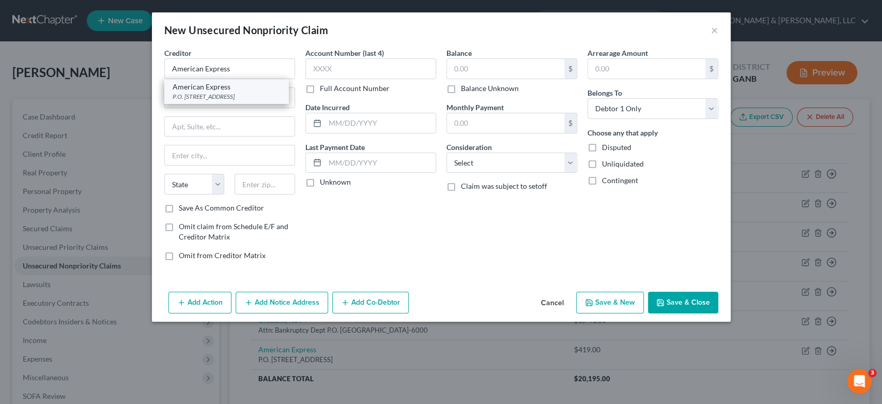
click at [252, 96] on div "P.O. [STREET_ADDRESS]" at bounding box center [227, 96] width 108 height 9
type input "P.O. Box 981537"
type input "[GEOGRAPHIC_DATA]"
select select "45"
type input "79998"
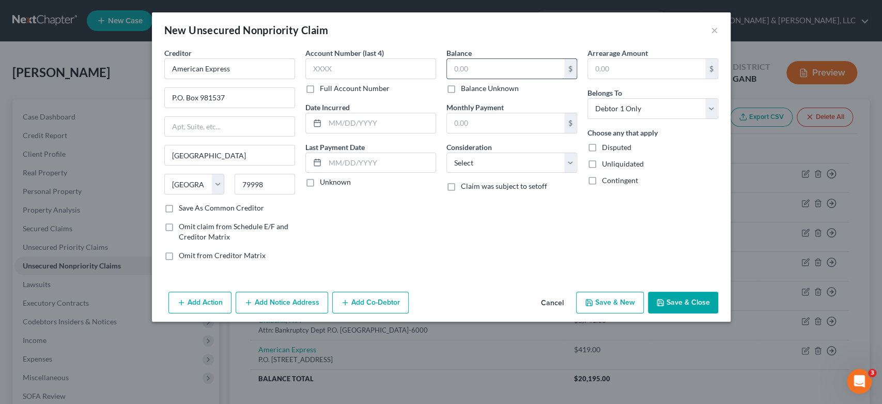
drag, startPoint x: 499, startPoint y: 69, endPoint x: 546, endPoint y: 65, distance: 46.7
click at [500, 68] on input "text" at bounding box center [505, 69] width 117 height 20
type input "6,000.00"
click at [575, 167] on select "Select Cable / Satellite Services Collection Agency Credit Card Debt Debt Couns…" at bounding box center [512, 162] width 131 height 21
select select "2"
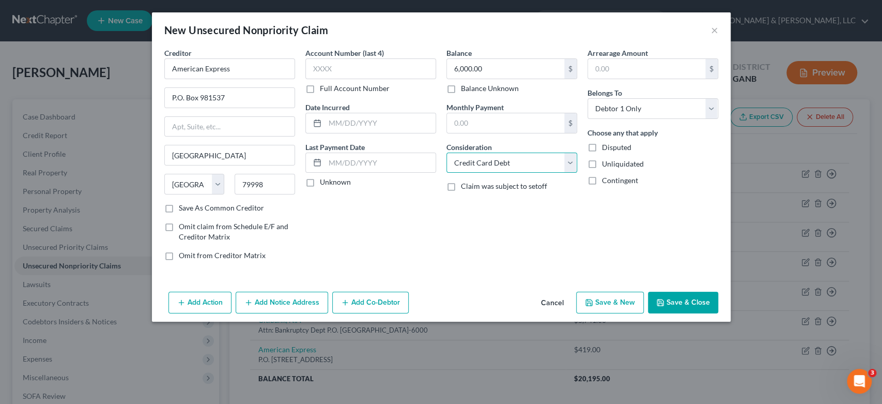
click at [447, 152] on select "Select Cable / Satellite Services Collection Agency Credit Card Debt Debt Couns…" at bounding box center [512, 162] width 131 height 21
click at [600, 305] on button "Save & New" at bounding box center [610, 303] width 68 height 22
select select "0"
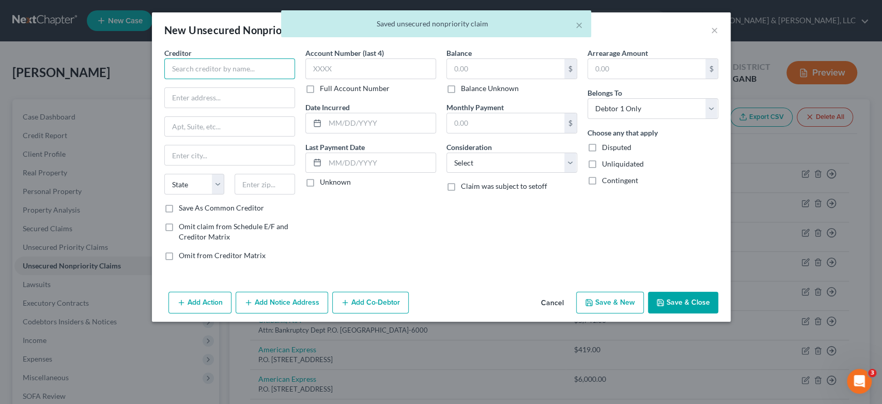
click at [210, 62] on input "text" at bounding box center [229, 68] width 131 height 21
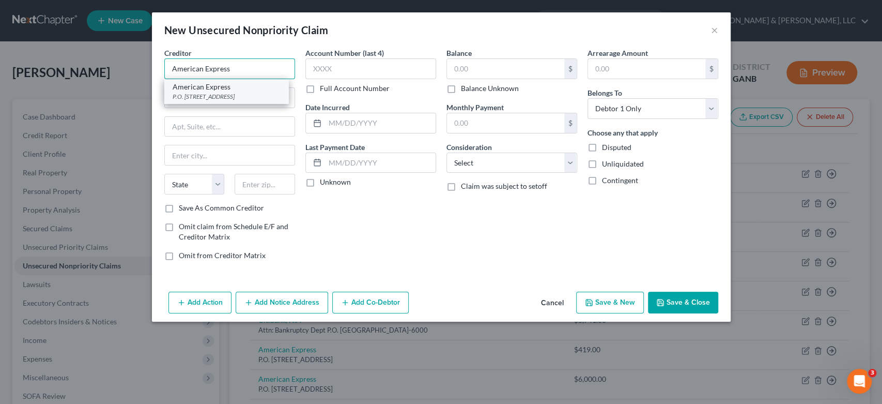
type input "American Express"
click at [235, 98] on div "P.O. [STREET_ADDRESS]" at bounding box center [227, 96] width 108 height 9
type input "P.O. Box 981537"
type input "[GEOGRAPHIC_DATA]"
select select "45"
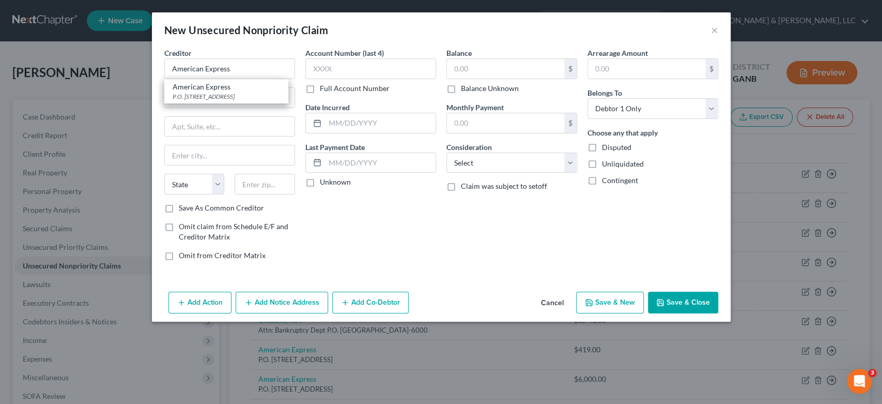
type input "79998"
click at [496, 71] on input "text" at bounding box center [505, 69] width 117 height 20
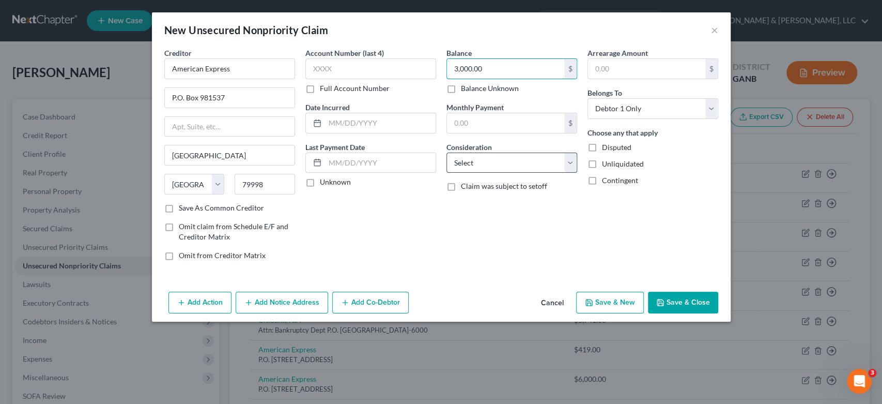
type input "3,000.00"
click at [568, 163] on select "Select Cable / Satellite Services Collection Agency Credit Card Debt Debt Couns…" at bounding box center [512, 162] width 131 height 21
select select "2"
click at [447, 152] on select "Select Cable / Satellite Services Collection Agency Credit Card Debt Debt Couns…" at bounding box center [512, 162] width 131 height 21
click at [626, 307] on button "Save & New" at bounding box center [610, 303] width 68 height 22
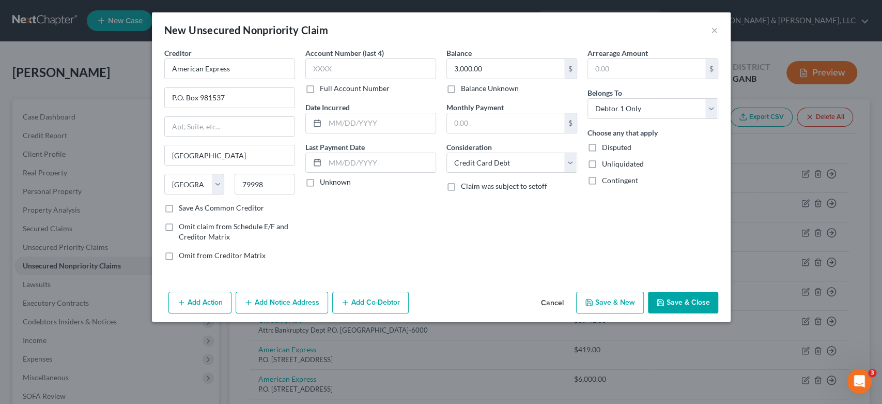
select select "0"
click at [712, 31] on button "×" at bounding box center [714, 30] width 7 height 12
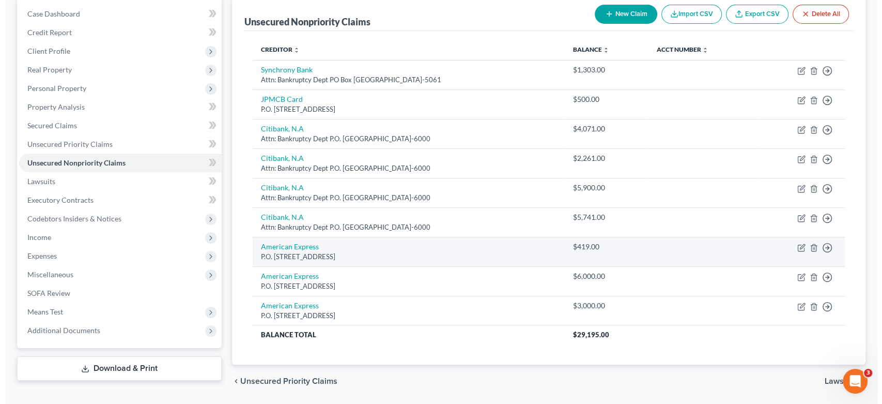
scroll to position [135, 0]
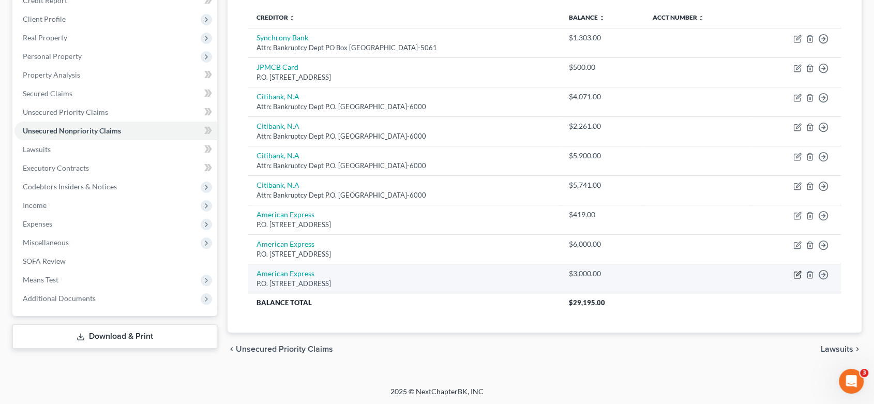
click at [799, 271] on icon "button" at bounding box center [798, 273] width 5 height 5
select select "45"
select select "2"
select select "0"
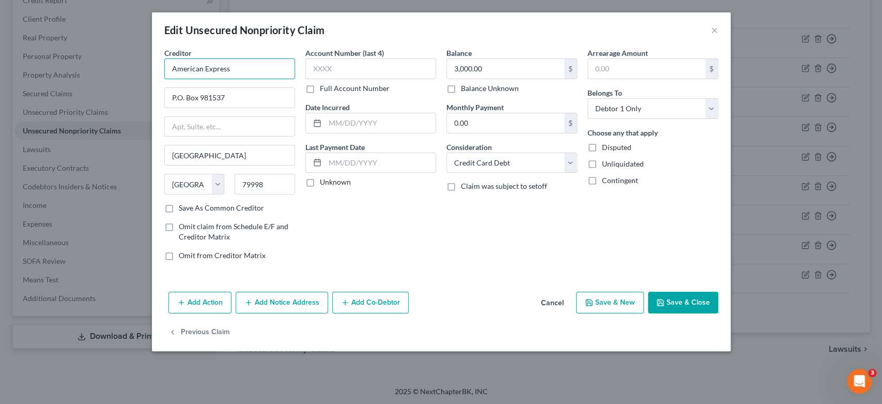
drag, startPoint x: 268, startPoint y: 66, endPoint x: 55, endPoint y: 113, distance: 217.5
click at [4, 126] on div "Edit Unsecured Nonpriority Claim × Creditor * American Express P.O. [GEOGRAPHIC…" at bounding box center [441, 202] width 882 height 404
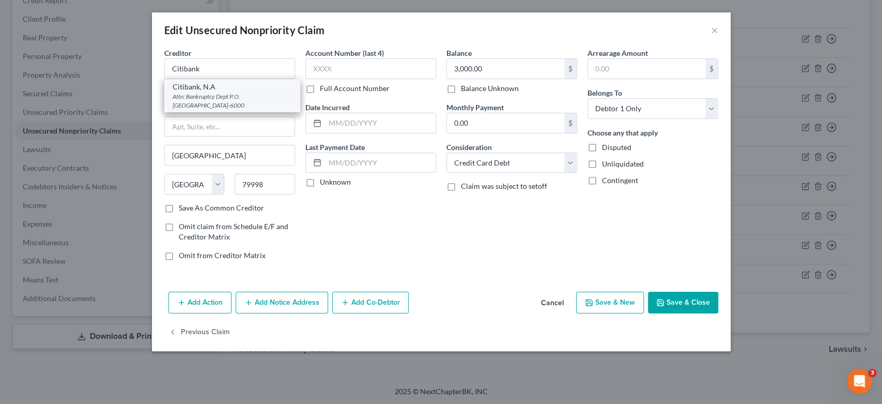
click at [190, 111] on div "Citibank, N.A Attn: Bankruptcy Dept P.O. [GEOGRAPHIC_DATA]-6000" at bounding box center [232, 95] width 136 height 33
type input "Citibank, N.A"
type input "Attn: Bankruptcy Dept"
type input "P.O. Box 6000"
type input "[GEOGRAPHIC_DATA]"
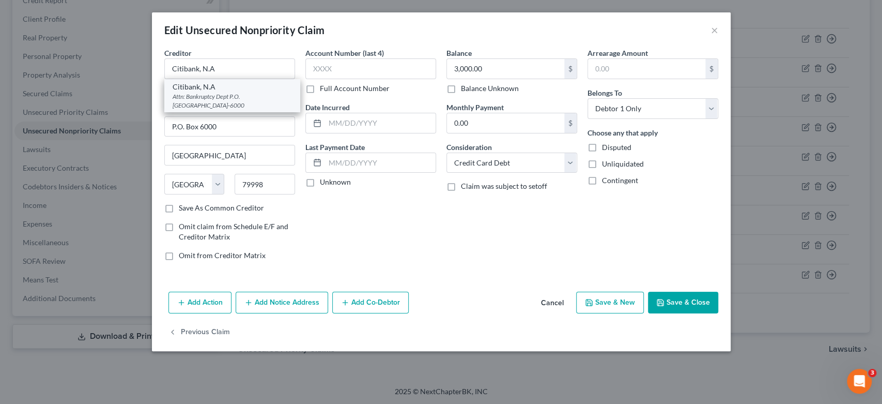
select select "43"
type input "57117-6000"
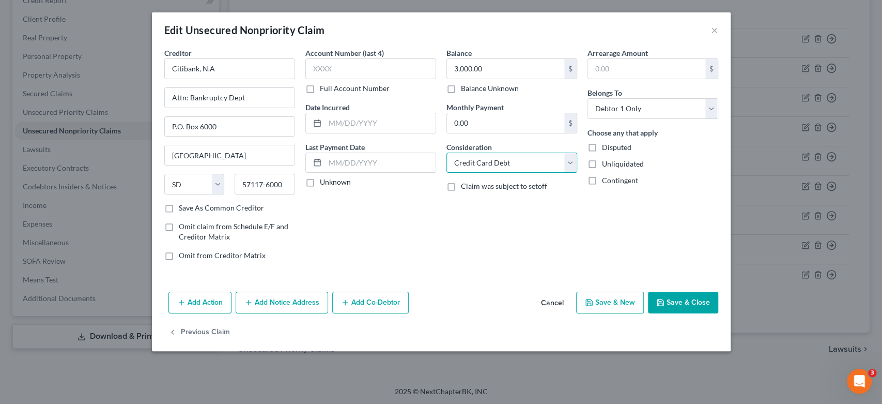
click at [571, 160] on select "Select Cable / Satellite Services Collection Agency Credit Card Debt Debt Couns…" at bounding box center [512, 162] width 131 height 21
select select "14"
click at [447, 152] on select "Select Cable / Satellite Services Collection Agency Credit Card Debt Debt Couns…" at bounding box center [512, 162] width 131 height 21
drag, startPoint x: 492, startPoint y: 206, endPoint x: 490, endPoint y: 188, distance: 17.7
click at [492, 203] on input "text" at bounding box center [512, 202] width 130 height 20
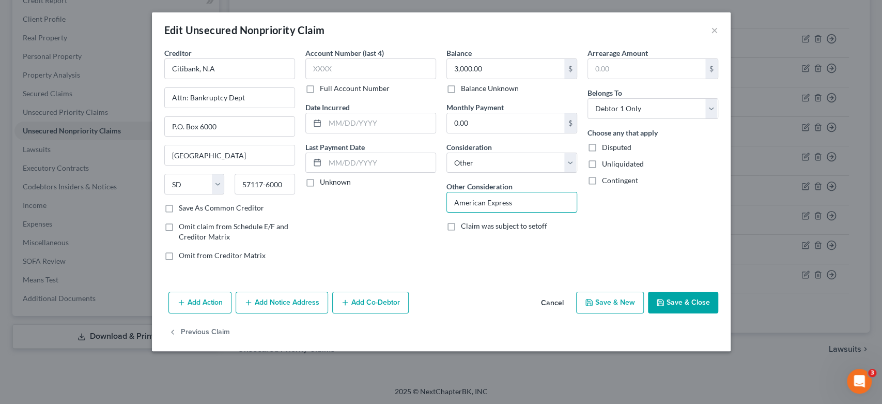
type input "American Express"
click at [624, 299] on button "Save & New" at bounding box center [610, 303] width 68 height 22
select select "0"
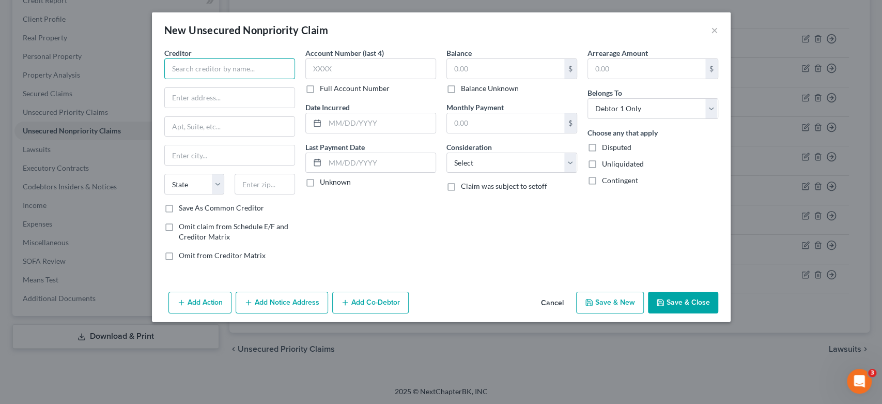
click at [212, 66] on input "text" at bounding box center [229, 68] width 131 height 21
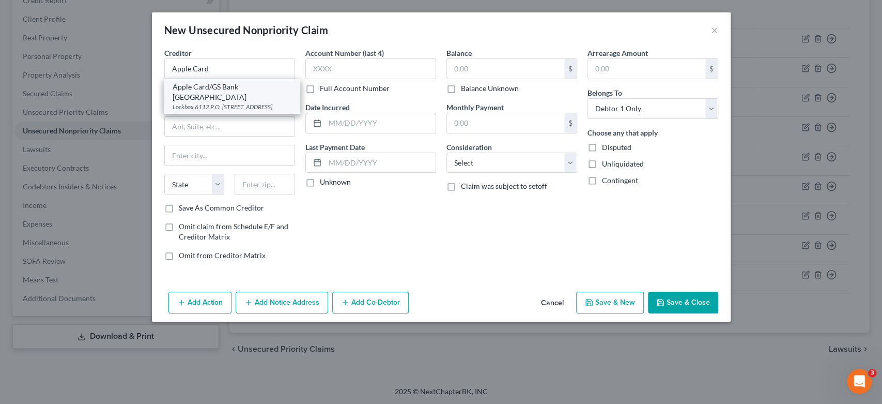
click at [228, 90] on div "Apple Card/GS Bank [GEOGRAPHIC_DATA]" at bounding box center [232, 92] width 119 height 21
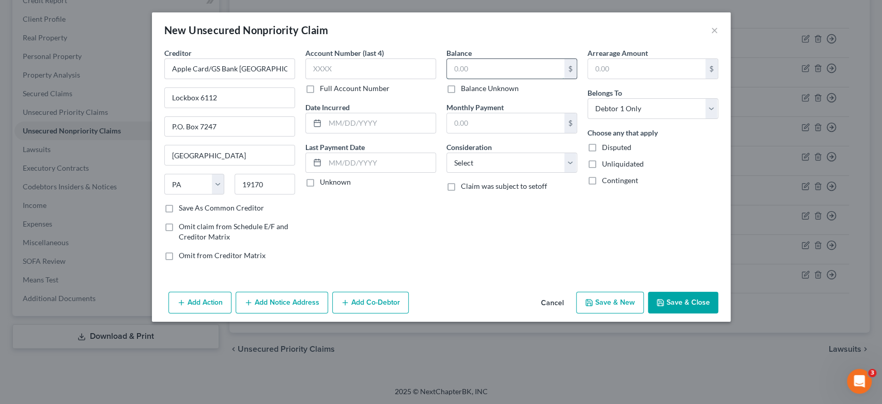
click at [488, 70] on input "text" at bounding box center [505, 69] width 117 height 20
click at [571, 159] on select "Select Cable / Satellite Services Collection Agency Credit Card Debt Debt Couns…" at bounding box center [512, 162] width 131 height 21
click at [447, 152] on select "Select Cable / Satellite Services Collection Agency Credit Card Debt Debt Couns…" at bounding box center [512, 162] width 131 height 21
click at [625, 301] on button "Save & New" at bounding box center [610, 303] width 68 height 22
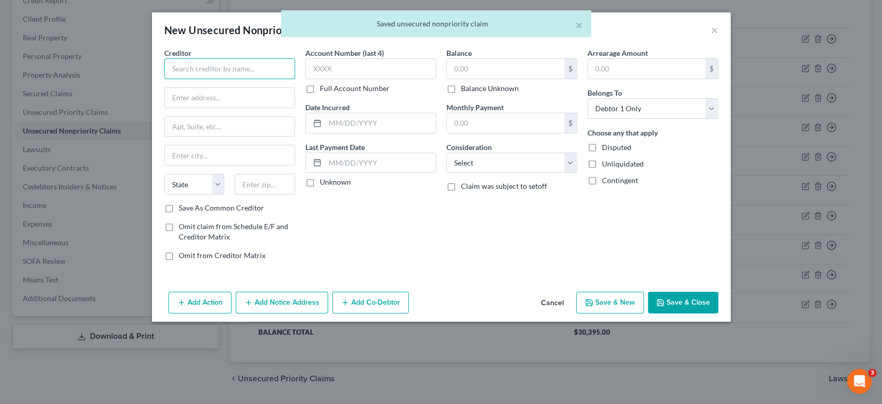
click at [203, 65] on input "text" at bounding box center [229, 68] width 131 height 21
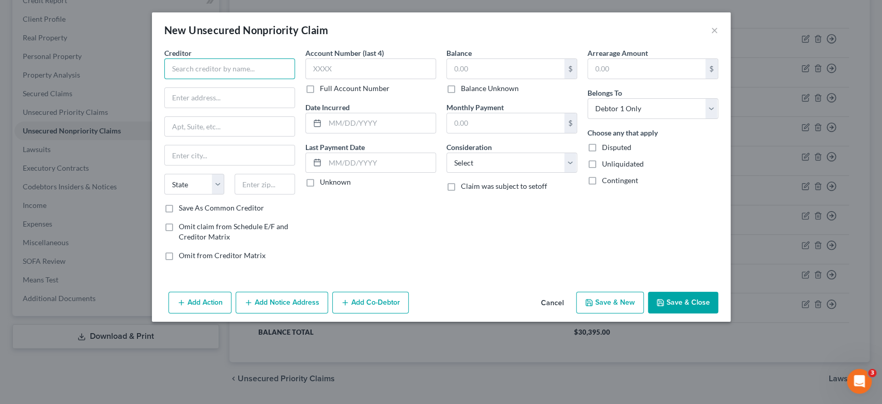
click at [198, 64] on input "text" at bounding box center [229, 68] width 131 height 21
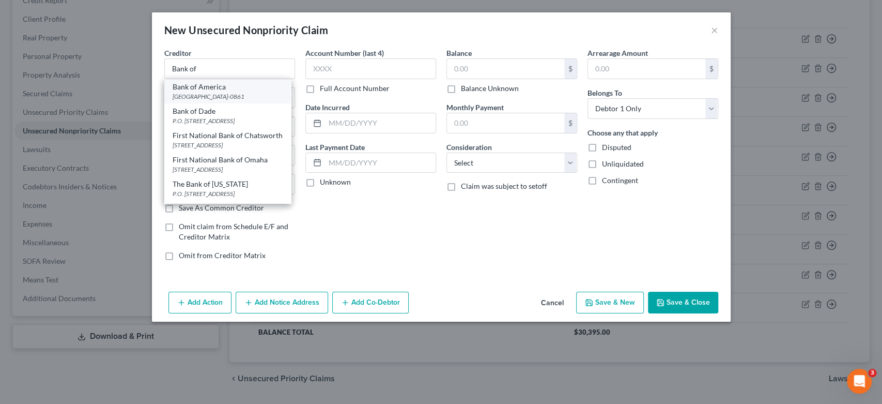
click at [240, 88] on div "Bank of America" at bounding box center [228, 87] width 110 height 10
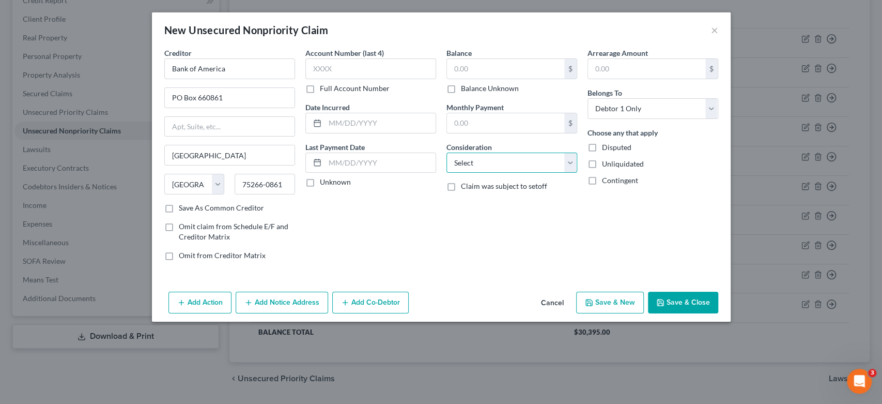
click at [573, 167] on select "Select Cable / Satellite Services Collection Agency Credit Card Debt Debt Couns…" at bounding box center [512, 162] width 131 height 21
click at [447, 152] on select "Select Cable / Satellite Services Collection Agency Credit Card Debt Debt Couns…" at bounding box center [512, 162] width 131 height 21
click at [620, 305] on button "Save & New" at bounding box center [610, 303] width 68 height 22
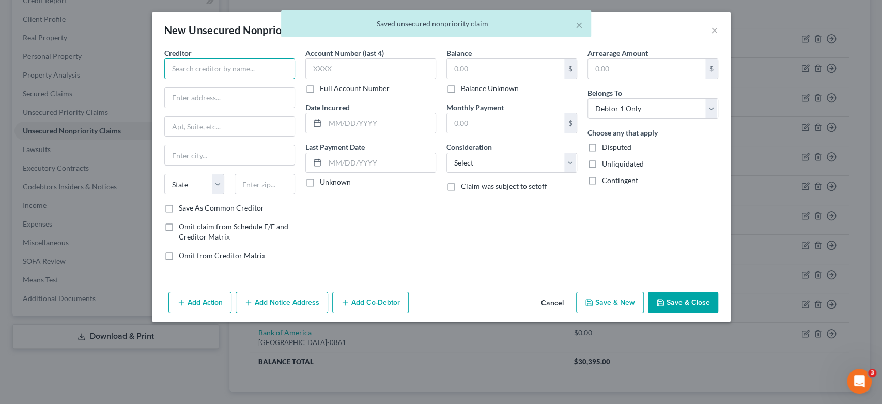
click at [196, 67] on input "text" at bounding box center [229, 68] width 131 height 21
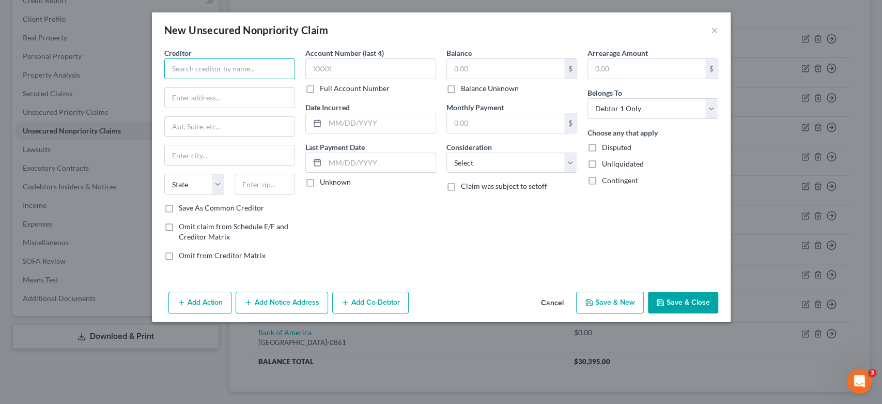
click at [196, 73] on input "text" at bounding box center [229, 68] width 131 height 21
click at [199, 69] on input "text" at bounding box center [229, 68] width 131 height 21
